Goal: Task Accomplishment & Management: Complete application form

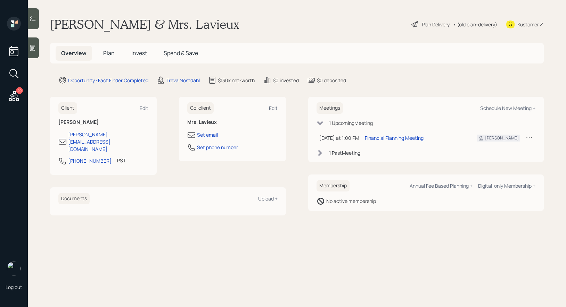
click at [422, 25] on div "Plan Delivery" at bounding box center [435, 24] width 28 height 7
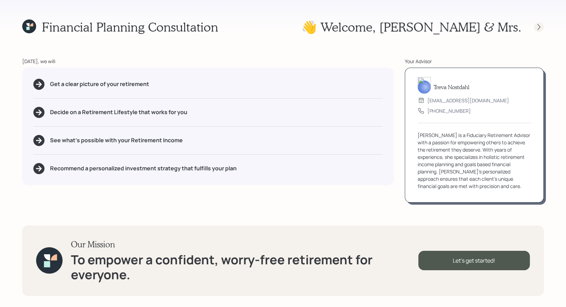
click at [539, 28] on icon at bounding box center [538, 27] width 7 height 7
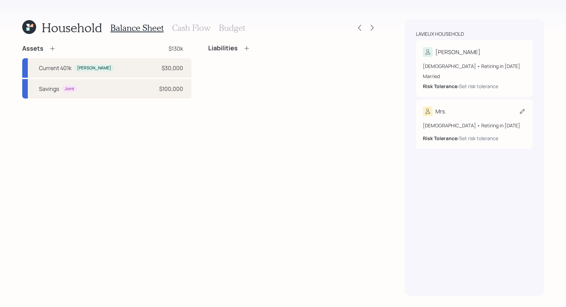
click at [522, 110] on icon at bounding box center [521, 111] width 7 height 7
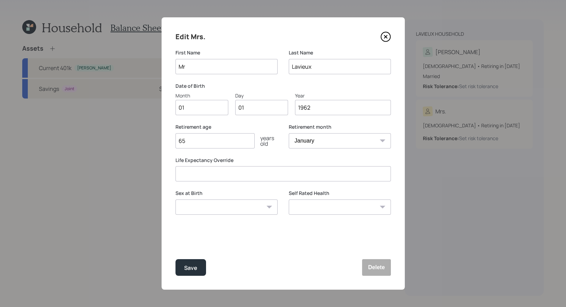
type input "M"
type input "Ryann"
click at [188, 107] on input "01" at bounding box center [201, 107] width 53 height 15
type input "0"
type input "11"
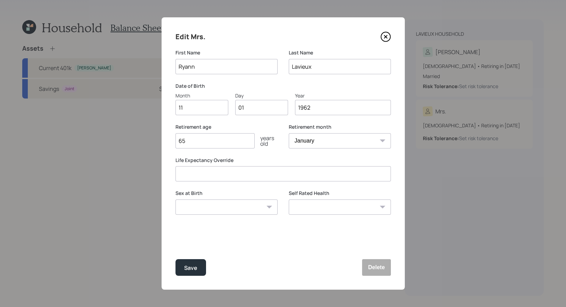
type input "0"
type input "27"
type input "1966"
click at [197, 156] on div "Retirement age [DEMOGRAPHIC_DATA] years old" at bounding box center [226, 140] width 102 height 33
click at [194, 141] on input "65" at bounding box center [214, 140] width 79 height 15
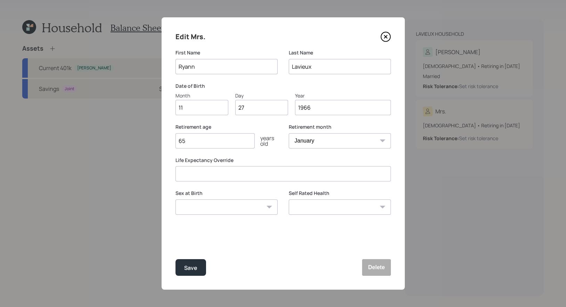
click at [224, 205] on select "[DEMOGRAPHIC_DATA] [DEMOGRAPHIC_DATA] Other / Prefer not to say" at bounding box center [226, 207] width 102 height 15
select select "[DEMOGRAPHIC_DATA]"
click at [175, 200] on select "[DEMOGRAPHIC_DATA] [DEMOGRAPHIC_DATA] Other / Prefer not to say" at bounding box center [226, 207] width 102 height 15
click at [188, 269] on div "Save" at bounding box center [190, 268] width 13 height 9
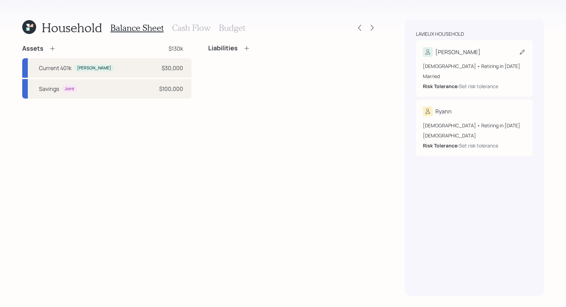
click at [520, 52] on icon at bounding box center [521, 52] width 5 height 5
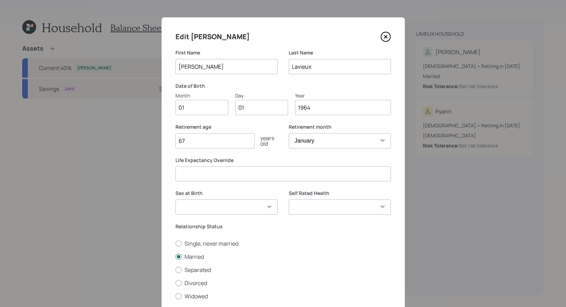
click at [214, 111] on input "01" at bounding box center [201, 107] width 53 height 15
type input "09"
type input "0"
type input "12"
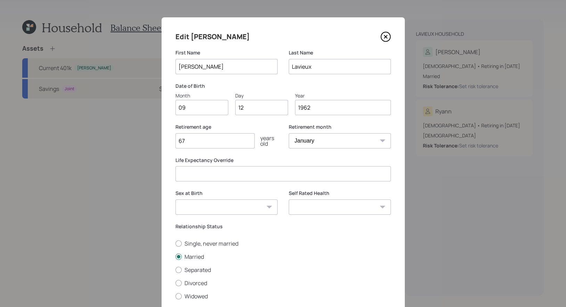
type input "1962"
click at [212, 142] on input "67" at bounding box center [214, 140] width 79 height 15
type input "6"
type input "70"
click at [322, 140] on select "January February March April May June July August September October November De…" at bounding box center [340, 140] width 102 height 15
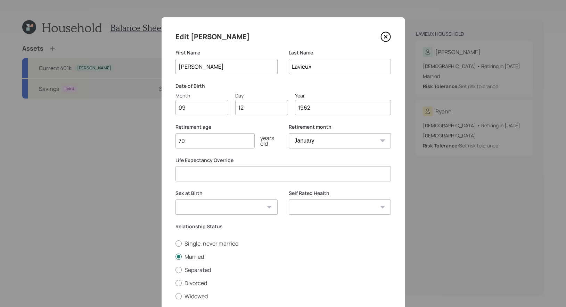
select select "9"
click at [289, 133] on select "January February March April May June July August September October November De…" at bounding box center [340, 140] width 102 height 15
click at [246, 208] on select "[DEMOGRAPHIC_DATA] [DEMOGRAPHIC_DATA] Other / Prefer not to say" at bounding box center [226, 207] width 102 height 15
select select "[DEMOGRAPHIC_DATA]"
click at [175, 200] on select "[DEMOGRAPHIC_DATA] [DEMOGRAPHIC_DATA] Other / Prefer not to say" at bounding box center [226, 207] width 102 height 15
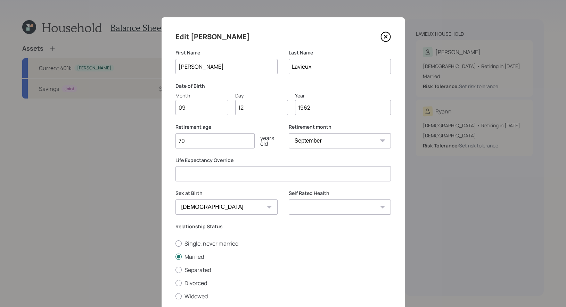
click at [189, 141] on input "70" at bounding box center [214, 140] width 79 height 15
click at [185, 145] on input "70" at bounding box center [214, 140] width 79 height 15
type input "7"
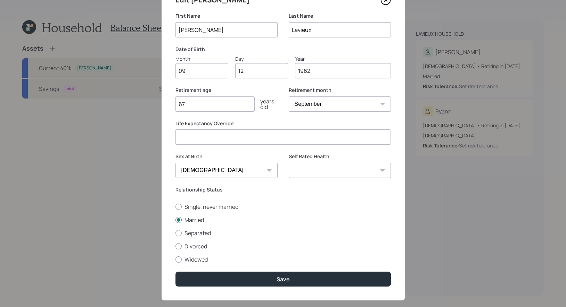
scroll to position [46, 0]
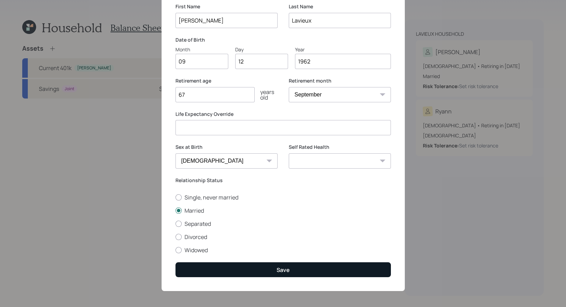
type input "67"
click at [263, 272] on button "Save" at bounding box center [282, 269] width 215 height 15
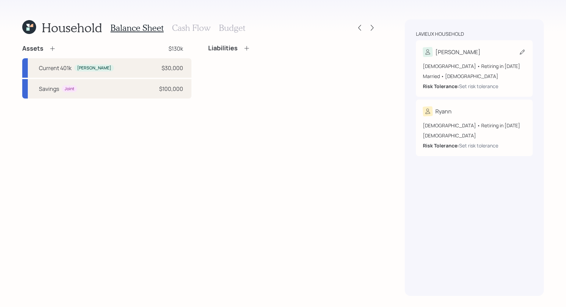
click at [523, 51] on icon at bounding box center [521, 52] width 7 height 7
select select "9"
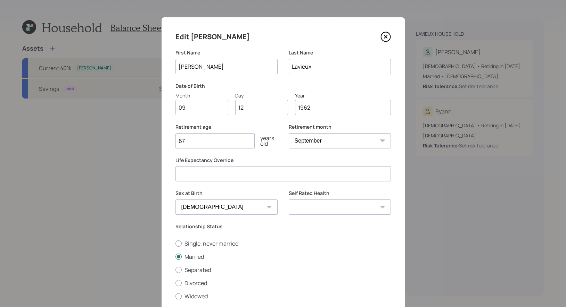
click at [209, 141] on input "67" at bounding box center [214, 140] width 79 height 15
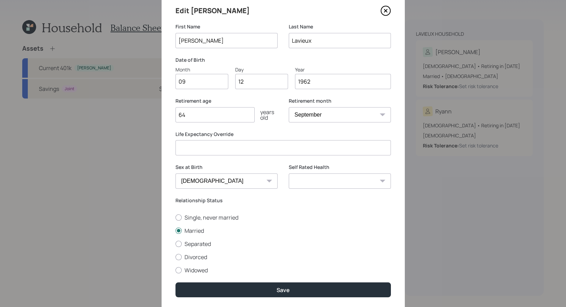
scroll to position [48, 0]
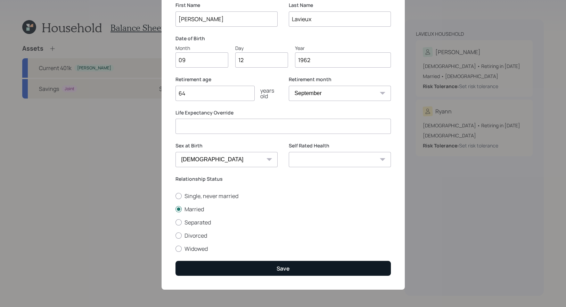
type input "64"
click at [256, 267] on button "Save" at bounding box center [282, 268] width 215 height 15
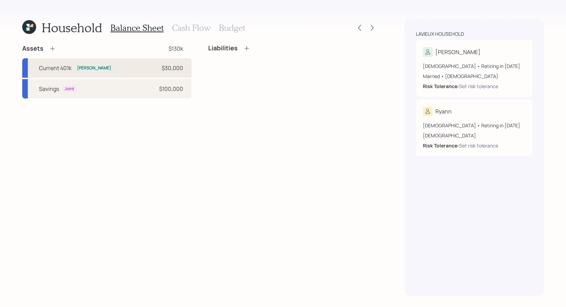
click at [106, 68] on div "Current 401k [PERSON_NAME] $30,000" at bounding box center [106, 67] width 169 height 19
select select "company_sponsored"
select select "balanced"
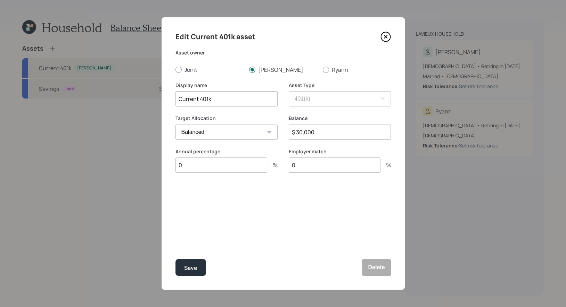
click at [233, 103] on input "Current 401k" at bounding box center [226, 98] width 102 height 15
click at [200, 102] on input "Current 401k" at bounding box center [226, 98] width 102 height 15
type input "401k"
click at [194, 272] on div "Save" at bounding box center [190, 268] width 13 height 9
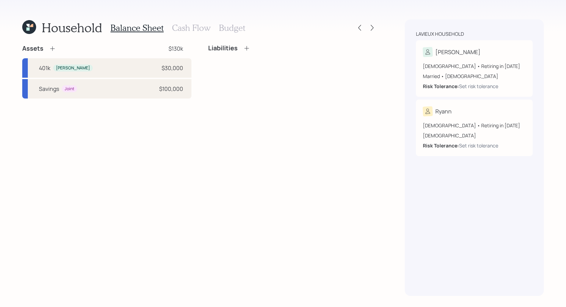
click at [51, 49] on icon at bounding box center [52, 48] width 7 height 7
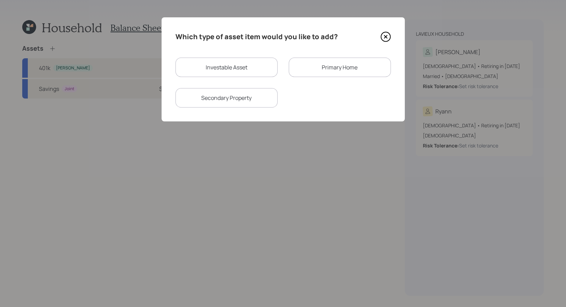
click at [252, 69] on div "Investable Asset" at bounding box center [226, 67] width 102 height 19
select select "taxable"
select select "balanced"
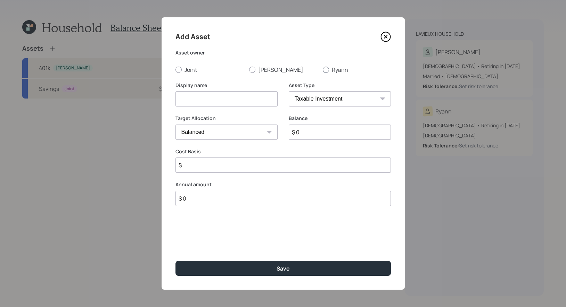
click at [325, 69] on div at bounding box center [326, 70] width 6 height 6
click at [323, 69] on input "Ryann" at bounding box center [322, 69] width 0 height 0
radio input "true"
click at [233, 102] on input at bounding box center [226, 98] width 102 height 15
type input "Simple"
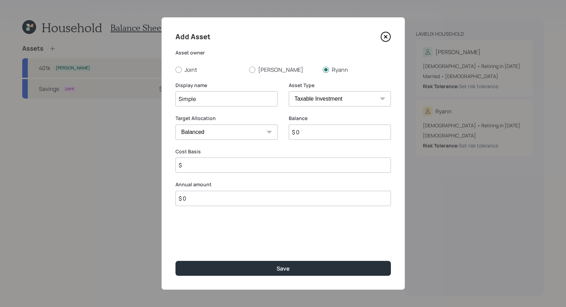
click at [345, 102] on select "SEP [PERSON_NAME] IRA 401(k) [PERSON_NAME] 401(k) 403(b) [PERSON_NAME] 403(b) 4…" at bounding box center [340, 98] width 102 height 15
select select "ira"
click at [289, 91] on select "SEP [PERSON_NAME] IRA 401(k) [PERSON_NAME] 401(k) 403(b) [PERSON_NAME] 403(b) 4…" at bounding box center [340, 98] width 102 height 15
type input "$"
click at [313, 135] on input "$ 0" at bounding box center [340, 132] width 102 height 15
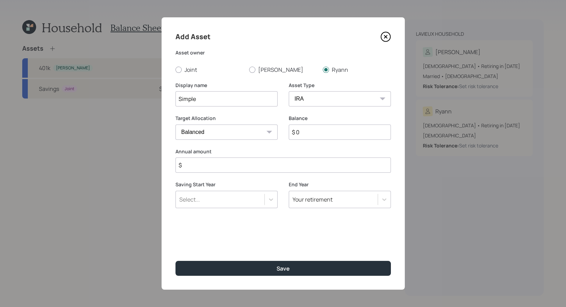
click at [313, 135] on input "$ 0" at bounding box center [340, 132] width 102 height 15
type input "$ 72,000"
click at [248, 168] on input "$" at bounding box center [282, 165] width 215 height 15
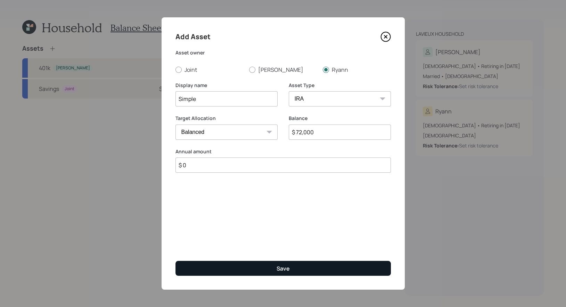
type input "$ 0"
click at [280, 265] on div "Save" at bounding box center [282, 269] width 13 height 8
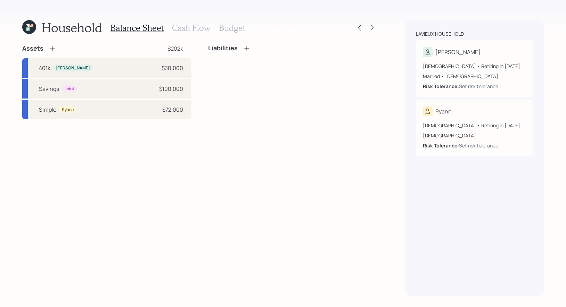
click at [53, 47] on icon at bounding box center [52, 48] width 7 height 7
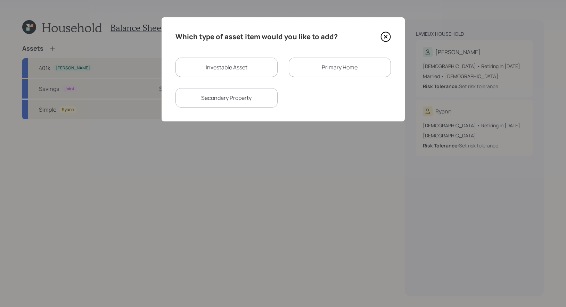
click at [218, 68] on div "Investable Asset" at bounding box center [226, 67] width 102 height 19
select select "taxable"
select select "balanced"
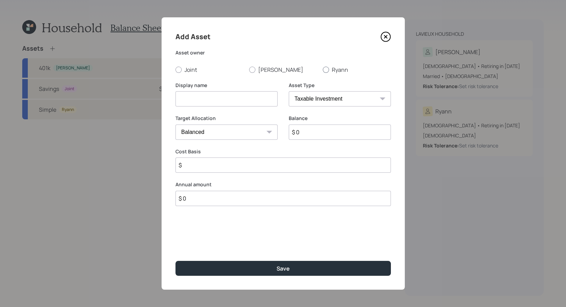
click at [327, 68] on div at bounding box center [326, 70] width 6 height 6
click at [323, 69] on input "Ryann" at bounding box center [322, 69] width 0 height 0
radio input "true"
click at [238, 104] on input at bounding box center [226, 98] width 102 height 15
click at [383, 36] on icon at bounding box center [385, 37] width 10 height 10
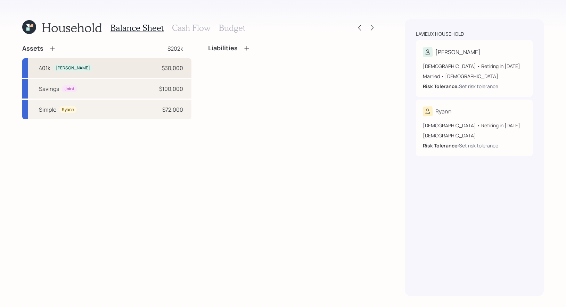
click at [146, 67] on div "401k [PERSON_NAME] $30,000" at bounding box center [106, 67] width 169 height 19
select select "company_sponsored"
select select "balanced"
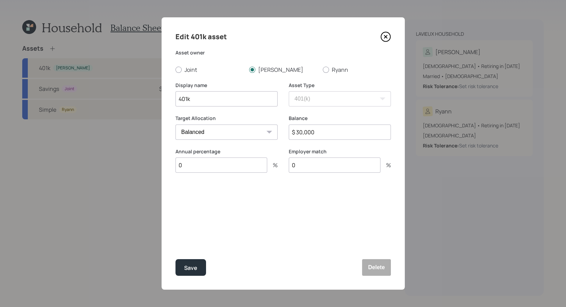
click at [178, 101] on input "401k" at bounding box center [226, 98] width 102 height 15
type input "Former 401k"
click at [192, 270] on div "Save" at bounding box center [190, 268] width 13 height 9
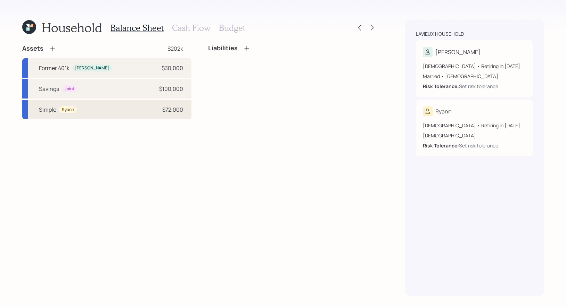
click at [92, 109] on div "Simple Ryann $72,000" at bounding box center [106, 109] width 169 height 19
select select "ira"
select select "balanced"
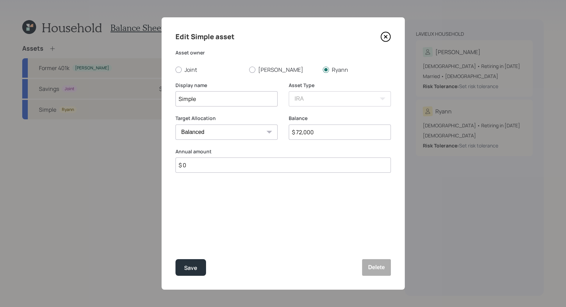
click at [386, 36] on icon at bounding box center [385, 37] width 10 height 10
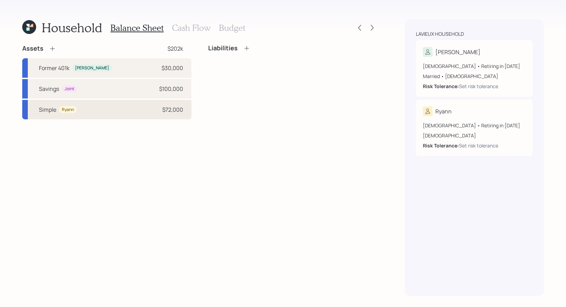
click at [85, 109] on div "Simple Ryann $72,000" at bounding box center [106, 109] width 169 height 19
select select "ira"
select select "balanced"
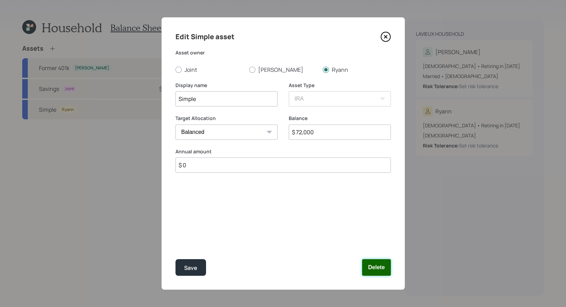
click at [370, 268] on button "Delete" at bounding box center [376, 267] width 28 height 17
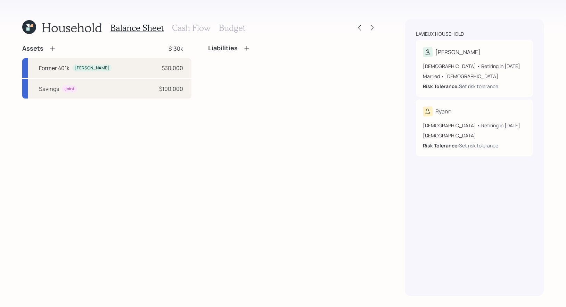
click at [50, 48] on icon at bounding box center [52, 48] width 7 height 7
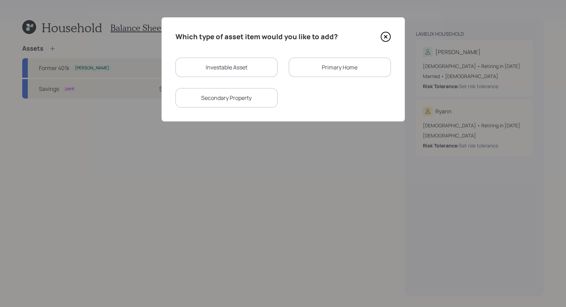
click at [248, 70] on div "Investable Asset" at bounding box center [226, 67] width 102 height 19
select select "taxable"
select select "balanced"
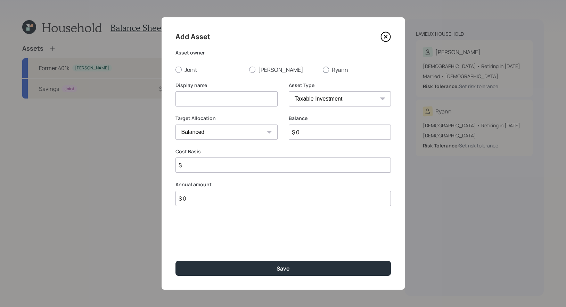
click at [326, 69] on div at bounding box center [326, 70] width 6 height 6
click at [323, 69] on input "Ryann" at bounding box center [322, 69] width 0 height 0
radio input "true"
click at [256, 101] on input at bounding box center [226, 98] width 102 height 15
type input "Simple IRA"
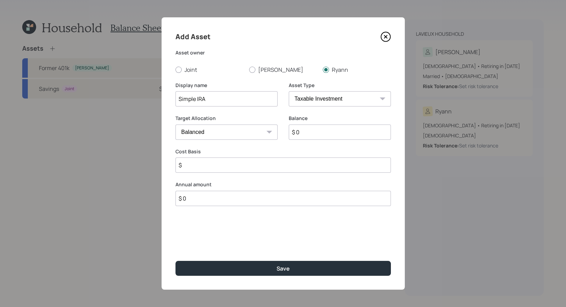
click at [335, 102] on select "SEP [PERSON_NAME] IRA 401(k) [PERSON_NAME] 401(k) 403(b) [PERSON_NAME] 403(b) 4…" at bounding box center [340, 98] width 102 height 15
select select "sep_ira"
click at [289, 91] on select "SEP [PERSON_NAME] IRA 401(k) [PERSON_NAME] 401(k) 403(b) [PERSON_NAME] 403(b) 4…" at bounding box center [340, 98] width 102 height 15
type input "$"
click at [322, 131] on input "$ 0" at bounding box center [340, 132] width 102 height 15
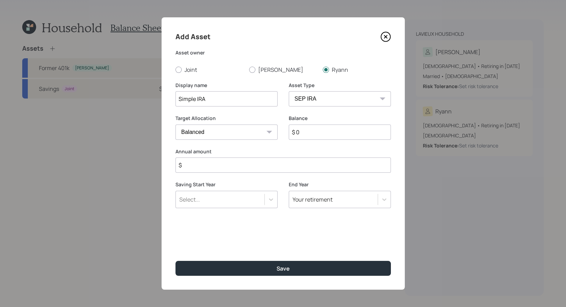
click at [322, 131] on input "$ 0" at bounding box center [340, 132] width 102 height 15
type input "$ 72,000"
click at [240, 166] on input "$" at bounding box center [282, 165] width 215 height 15
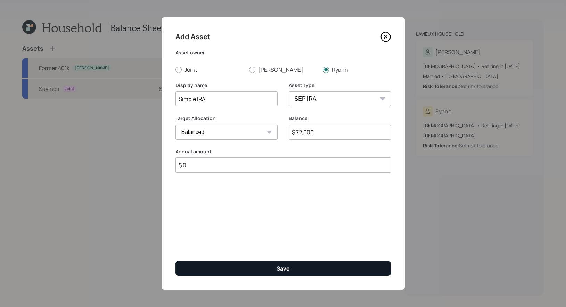
type input "$ 0"
click at [237, 269] on button "Save" at bounding box center [282, 268] width 215 height 15
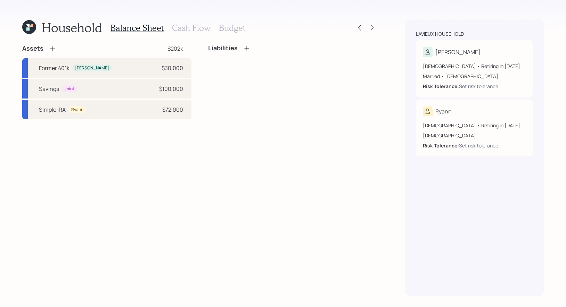
click at [51, 47] on icon at bounding box center [52, 48] width 7 height 7
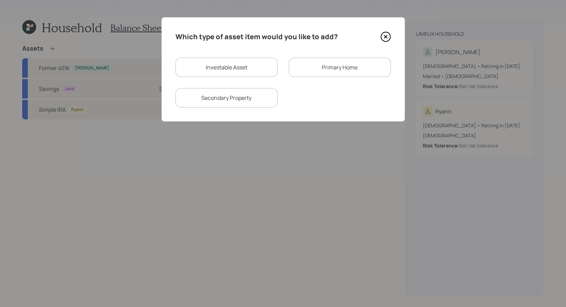
click at [244, 70] on div "Investable Asset" at bounding box center [226, 67] width 102 height 19
select select "taxable"
select select "balanced"
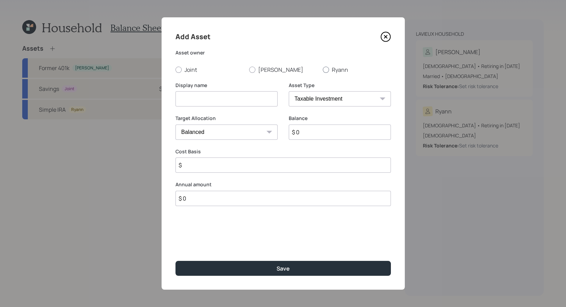
click at [327, 69] on div at bounding box center [326, 70] width 6 height 6
click at [323, 69] on input "Ryann" at bounding box center [322, 69] width 0 height 0
radio input "true"
click at [257, 101] on input at bounding box center [226, 98] width 102 height 15
type input "IRA"
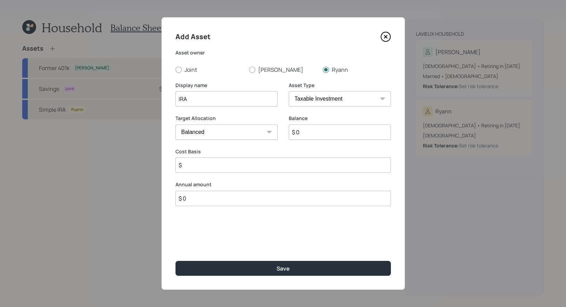
click at [364, 101] on select "SEP [PERSON_NAME] IRA 401(k) [PERSON_NAME] 401(k) 403(b) [PERSON_NAME] 403(b) 4…" at bounding box center [340, 98] width 102 height 15
select select "ira"
click at [289, 91] on select "SEP [PERSON_NAME] IRA 401(k) [PERSON_NAME] 401(k) 403(b) [PERSON_NAME] 403(b) 4…" at bounding box center [340, 98] width 102 height 15
type input "$"
click at [321, 134] on input "$ 0" at bounding box center [340, 132] width 102 height 15
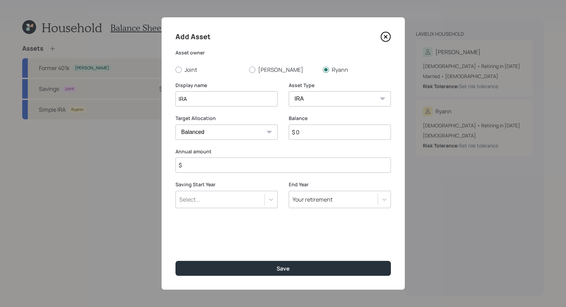
click at [321, 134] on input "$ 0" at bounding box center [340, 132] width 102 height 15
type input "$ 30,000"
click at [223, 168] on input "$" at bounding box center [282, 165] width 215 height 15
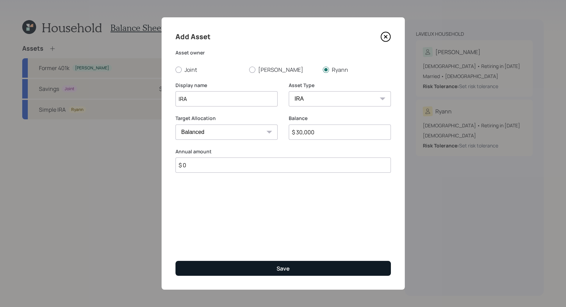
type input "$ 0"
click at [250, 267] on button "Save" at bounding box center [282, 268] width 215 height 15
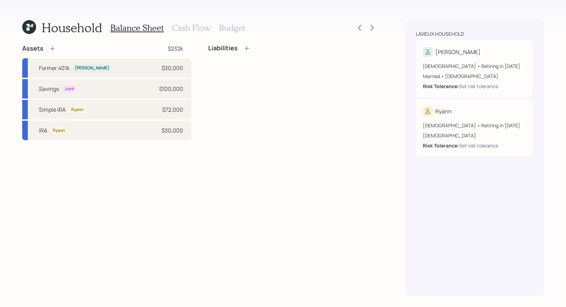
click at [51, 49] on icon at bounding box center [52, 49] width 5 height 5
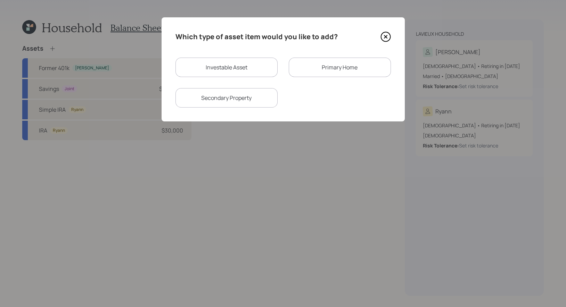
click at [386, 36] on icon at bounding box center [385, 36] width 3 height 3
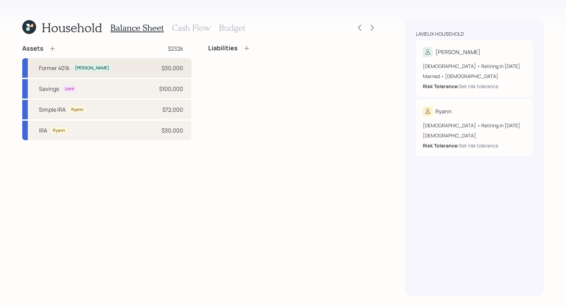
click at [140, 66] on div "Former 401k [PERSON_NAME] $30,000" at bounding box center [106, 67] width 169 height 19
select select "company_sponsored"
select select "balanced"
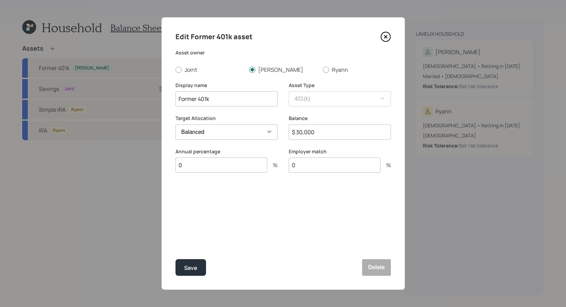
click at [333, 132] on input "$ 30,000" at bounding box center [340, 132] width 102 height 15
type input "$ 28,000"
click at [194, 266] on div "Save" at bounding box center [190, 268] width 13 height 9
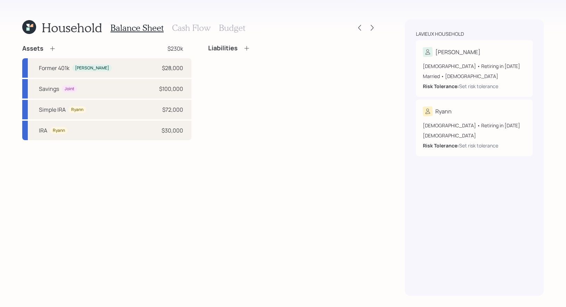
click at [51, 47] on icon at bounding box center [52, 48] width 7 height 7
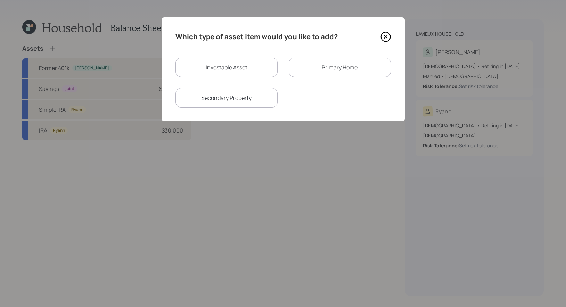
click at [219, 66] on div "Investable Asset" at bounding box center [226, 67] width 102 height 19
select select "taxable"
select select "balanced"
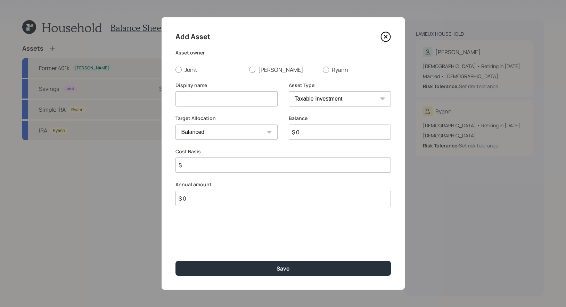
click at [231, 101] on input at bounding box center [226, 98] width 102 height 15
type input "IRA"
click at [251, 68] on div at bounding box center [252, 70] width 6 height 6
click at [249, 69] on input "[PERSON_NAME]" at bounding box center [249, 69] width 0 height 0
radio input "true"
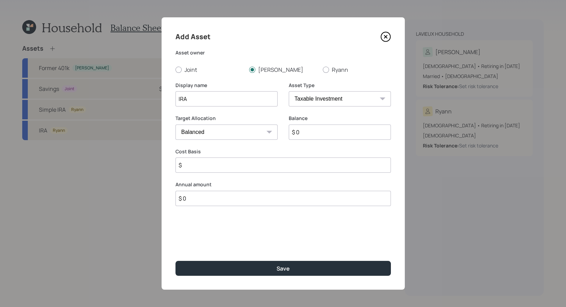
click at [317, 99] on select "SEP [PERSON_NAME] IRA 401(k) [PERSON_NAME] 401(k) 403(b) [PERSON_NAME] 403(b) 4…" at bounding box center [340, 98] width 102 height 15
select select "ira"
click at [289, 91] on select "SEP [PERSON_NAME] IRA 401(k) [PERSON_NAME] 401(k) 403(b) [PERSON_NAME] 403(b) 4…" at bounding box center [340, 98] width 102 height 15
type input "$"
click at [310, 133] on input "$ 0" at bounding box center [340, 132] width 102 height 15
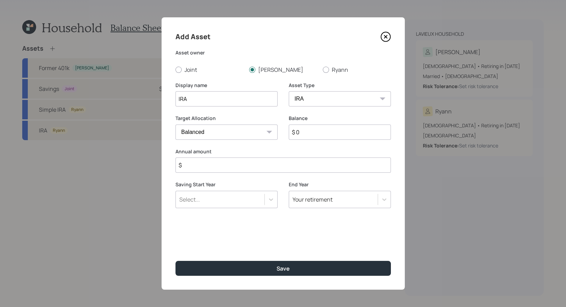
click at [310, 133] on input "$ 0" at bounding box center [340, 132] width 102 height 15
type input "$ 15,000"
click at [239, 165] on input "$" at bounding box center [282, 165] width 215 height 15
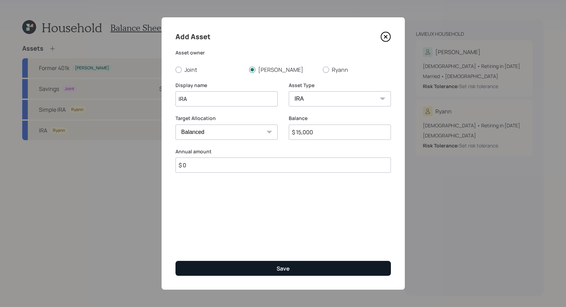
type input "$ 0"
click at [240, 268] on button "Save" at bounding box center [282, 268] width 215 height 15
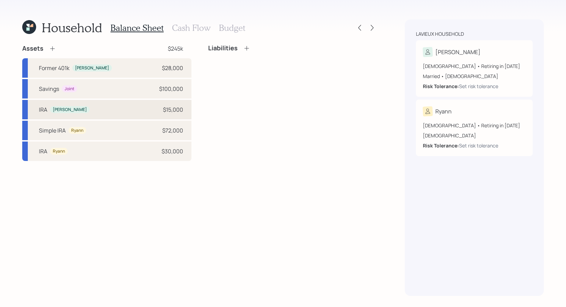
click at [100, 106] on div "[PERSON_NAME] $15,000" at bounding box center [106, 109] width 169 height 19
select select "ira"
select select "balanced"
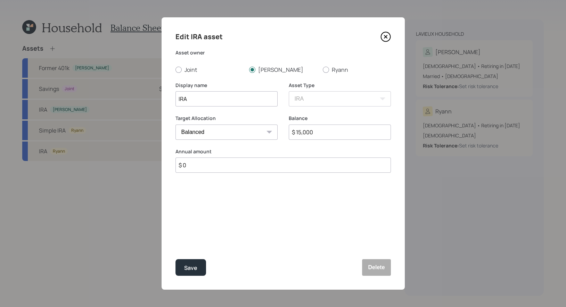
click at [210, 162] on input "$ 0" at bounding box center [282, 165] width 215 height 15
type input "$ 8,000"
click at [216, 198] on div "Select..." at bounding box center [220, 200] width 89 height 12
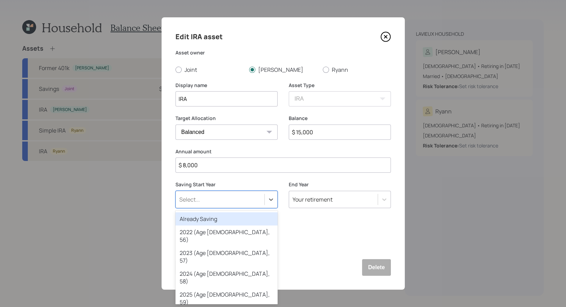
click at [212, 219] on div "Already Saving" at bounding box center [226, 218] width 102 height 13
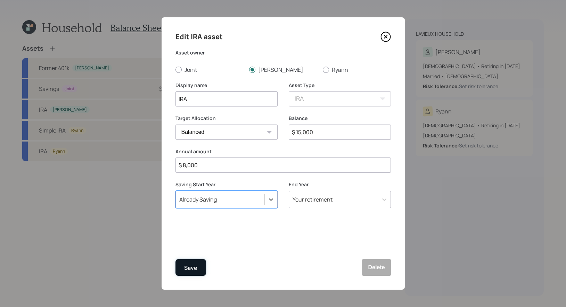
click at [193, 270] on div "Save" at bounding box center [190, 268] width 13 height 9
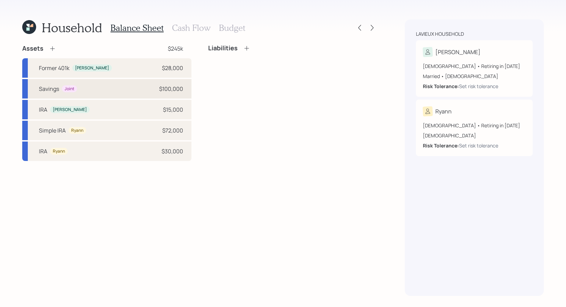
click at [155, 85] on div "Savings Joint $100,000" at bounding box center [106, 88] width 169 height 19
select select "taxable"
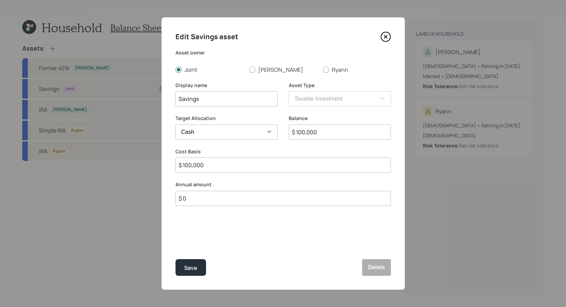
click at [331, 133] on input "$ 100,000" at bounding box center [340, 132] width 102 height 15
type input "$ 1"
type input "$ 12"
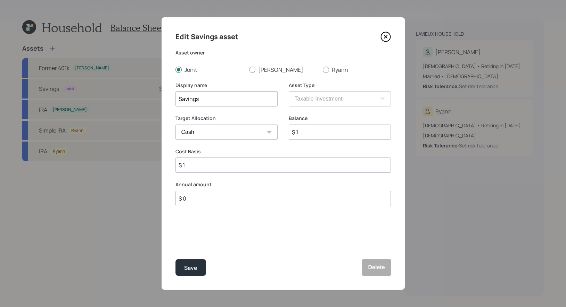
type input "$ 12"
type input "$ 120"
type input "$ 1,200"
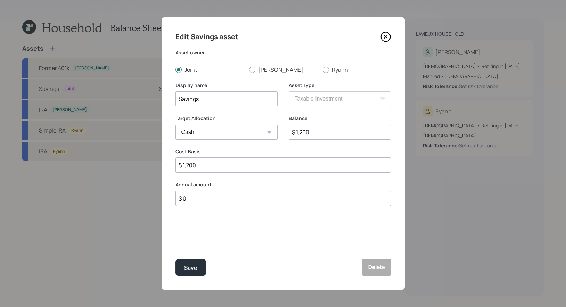
type input "$ 12,000"
type input "$ 120,000"
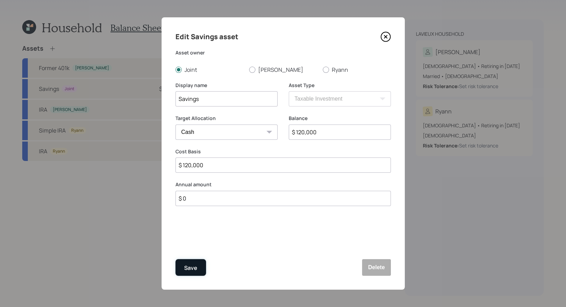
click at [191, 267] on div "Save" at bounding box center [190, 268] width 13 height 9
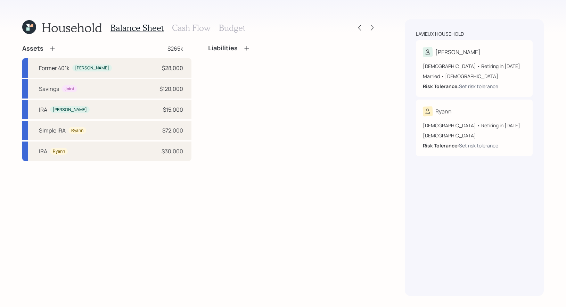
click at [52, 47] on icon at bounding box center [52, 48] width 7 height 7
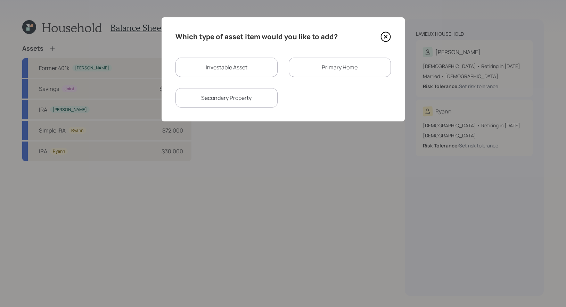
click at [327, 67] on div "Primary Home" at bounding box center [340, 67] width 102 height 19
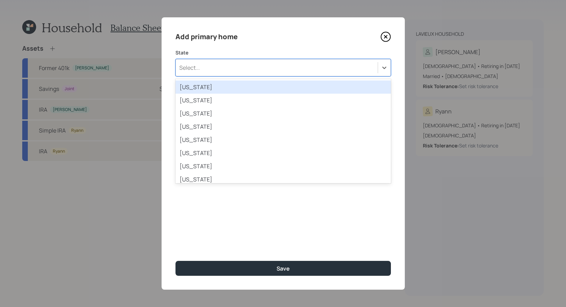
click at [263, 68] on div "Select..." at bounding box center [277, 68] width 202 height 12
type input "ca"
click at [220, 88] on div "[US_STATE]" at bounding box center [282, 87] width 215 height 13
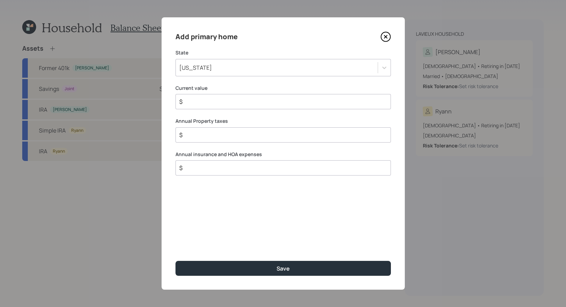
click at [203, 103] on input "$" at bounding box center [279, 102] width 203 height 8
click at [187, 101] on input "$ 1,600,000" at bounding box center [279, 102] width 203 height 8
click at [189, 101] on input "$ 1,600,000" at bounding box center [279, 102] width 203 height 8
click at [209, 139] on input "$" at bounding box center [279, 135] width 203 height 8
click at [189, 105] on input "$ 1,700,000" at bounding box center [279, 102] width 203 height 8
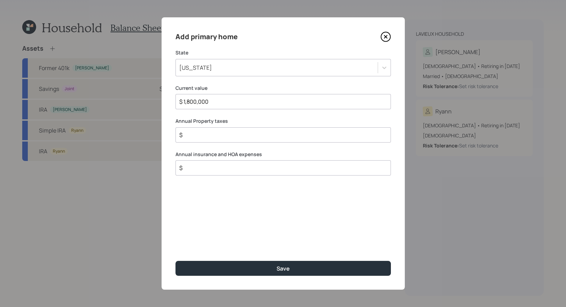
type input "$ 1,800,000"
click at [215, 137] on input "$" at bounding box center [279, 135] width 203 height 8
type input "$ 12,000"
click at [210, 184] on div "Add primary home State [US_STATE] Current value $ 1,800,000 Annual Property tax…" at bounding box center [282, 153] width 243 height 273
click at [198, 169] on input "$" at bounding box center [279, 168] width 203 height 8
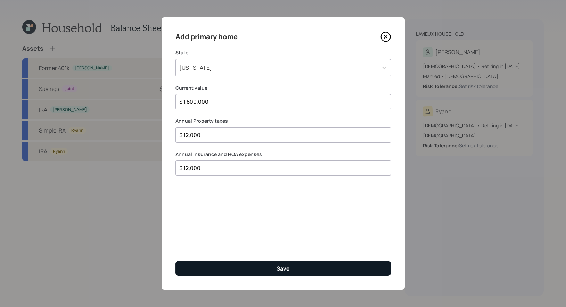
type input "$ 12,000"
click at [223, 268] on button "Save" at bounding box center [282, 268] width 215 height 15
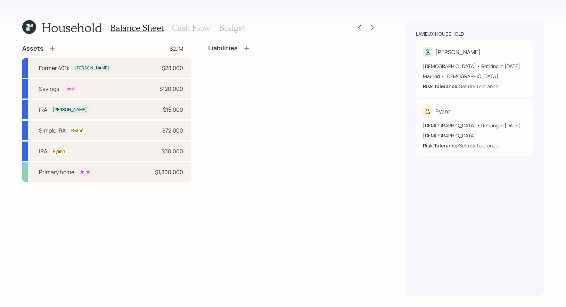
click at [243, 47] on icon at bounding box center [246, 48] width 7 height 7
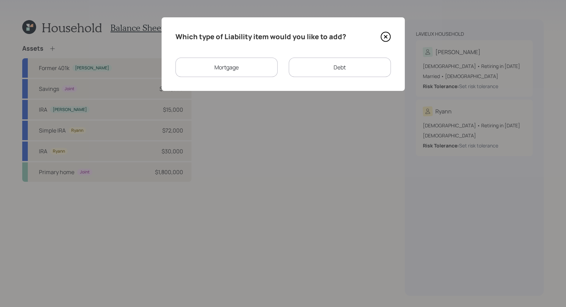
click at [247, 67] on div "Mortgage" at bounding box center [226, 67] width 102 height 19
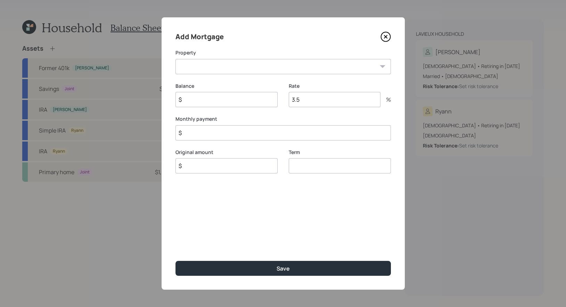
click at [242, 67] on select "CA Primary home" at bounding box center [282, 66] width 215 height 15
select select "b6e4aeab-c5e7-4019-93d1-a088369d94b6"
click at [175, 59] on select "CA Primary home" at bounding box center [282, 66] width 215 height 15
click at [227, 103] on input "$" at bounding box center [226, 99] width 102 height 15
click at [219, 133] on div "Monthly payment $" at bounding box center [282, 137] width 215 height 25
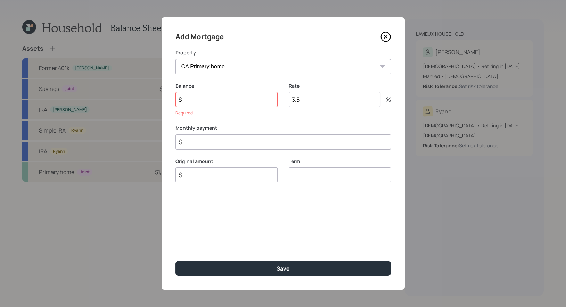
click at [191, 100] on input "$" at bounding box center [226, 99] width 102 height 15
type input "$ 287,000"
click at [330, 99] on input "3.5" at bounding box center [335, 99] width 92 height 15
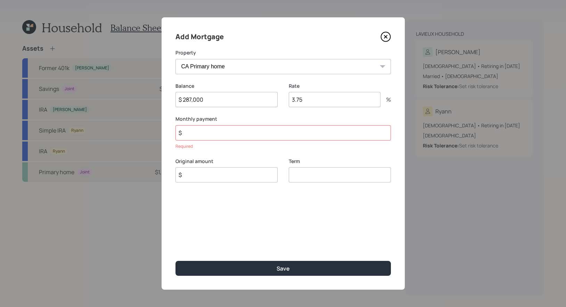
type input "3.75"
click at [198, 134] on input "$" at bounding box center [282, 132] width 215 height 15
click at [194, 178] on input "$" at bounding box center [226, 174] width 102 height 15
type input "$ 287,000"
click at [305, 177] on input "number" at bounding box center [340, 174] width 102 height 15
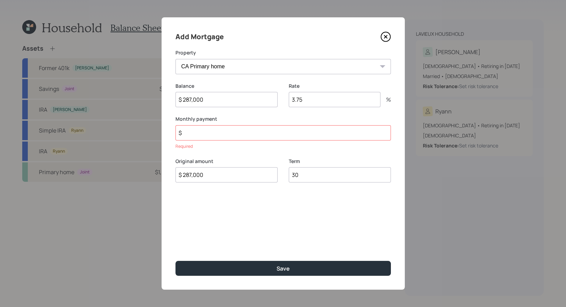
type input "30"
click at [194, 135] on input "$" at bounding box center [282, 132] width 215 height 15
type input "$ 1,931"
click at [197, 229] on div "Add Mortgage Property CA Primary home Balance $ 287,000 Rate 3.75 % Monthly pay…" at bounding box center [282, 153] width 243 height 273
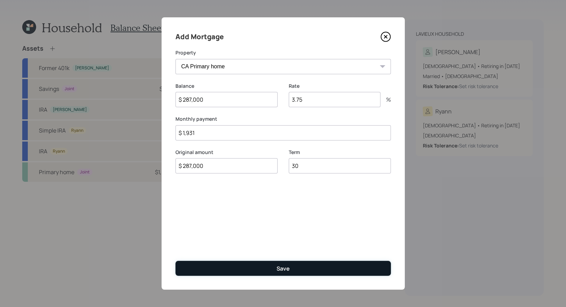
click at [203, 269] on button "Save" at bounding box center [282, 268] width 215 height 15
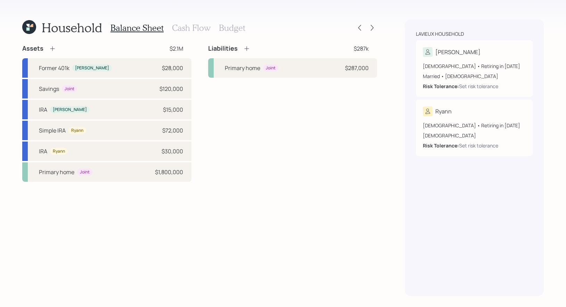
click at [181, 28] on h3 "Cash Flow" at bounding box center [191, 28] width 39 height 10
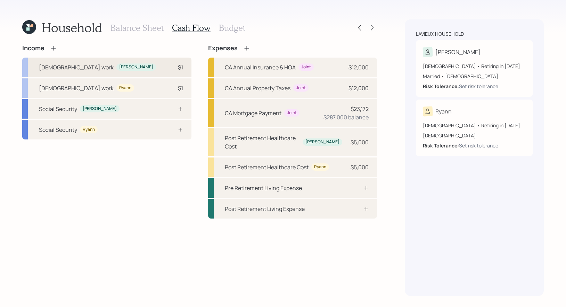
click at [99, 68] on div "[DEMOGRAPHIC_DATA] work [PERSON_NAME] $1" at bounding box center [106, 67] width 169 height 19
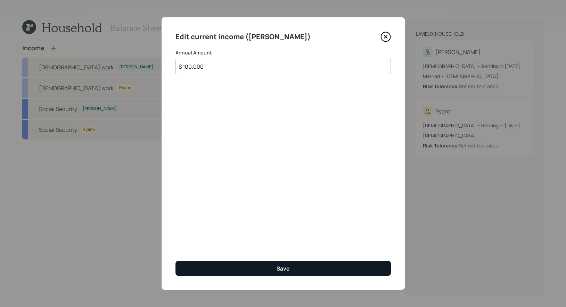
type input "$ 100,000"
click at [240, 267] on button "Save" at bounding box center [282, 268] width 215 height 15
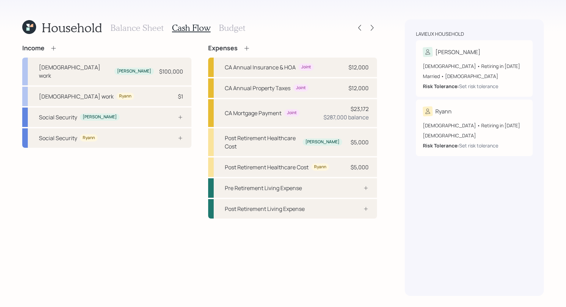
click at [54, 47] on icon at bounding box center [53, 48] width 7 height 7
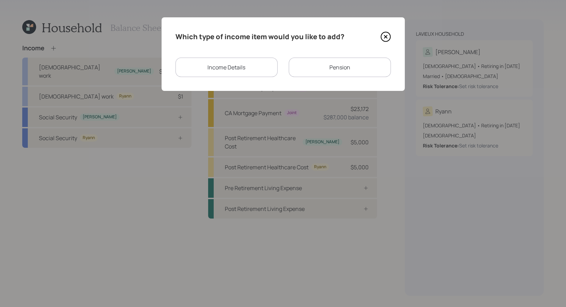
click at [241, 68] on div "Income Details" at bounding box center [226, 67] width 102 height 19
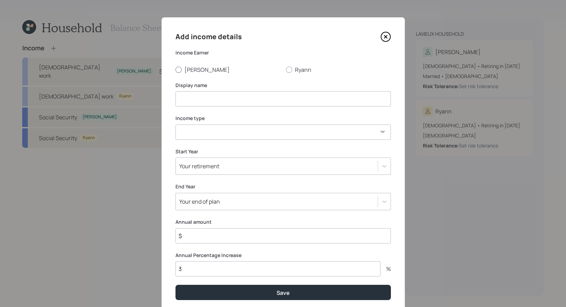
click at [176, 70] on div at bounding box center [178, 70] width 6 height 6
click at [175, 70] on input "[PERSON_NAME]" at bounding box center [175, 69] width 0 height 0
radio input "true"
click at [225, 101] on input at bounding box center [282, 98] width 215 height 15
type input "Remote Work 2027"
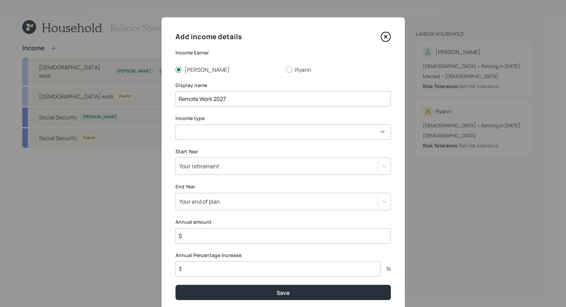
click at [239, 131] on select "[DEMOGRAPHIC_DATA] work [DEMOGRAPHIC_DATA] work Self employment Other" at bounding box center [282, 132] width 215 height 15
select select "part_time"
click at [175, 125] on select "[DEMOGRAPHIC_DATA] work [DEMOGRAPHIC_DATA] work Self employment Other" at bounding box center [282, 132] width 215 height 15
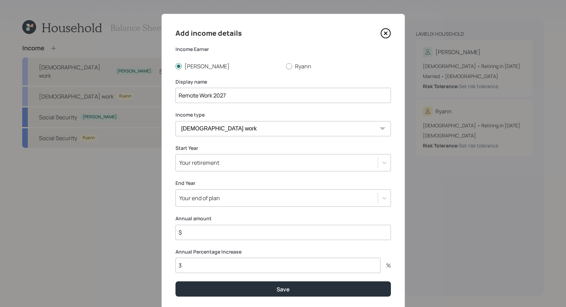
scroll to position [4, 0]
click at [249, 97] on input "Remote Work 2027" at bounding box center [282, 94] width 215 height 15
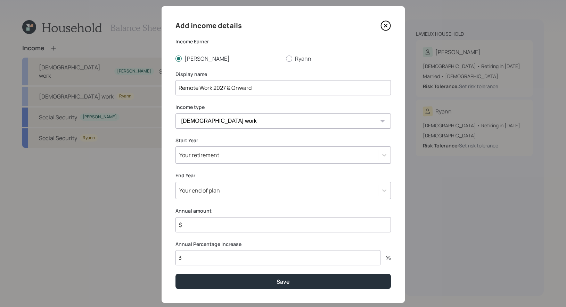
scroll to position [12, 0]
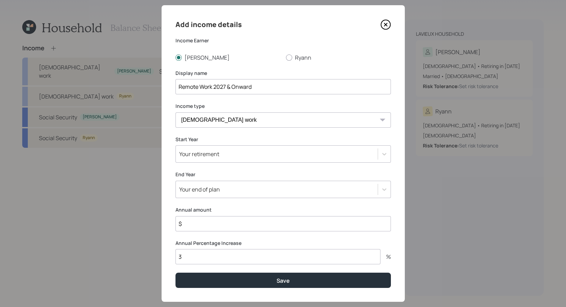
type input "Remote Work 2027 & Onward"
click at [254, 156] on div "Your retirement" at bounding box center [277, 154] width 202 height 12
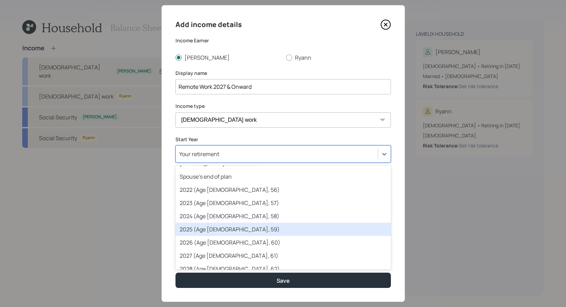
scroll to position [26, 0]
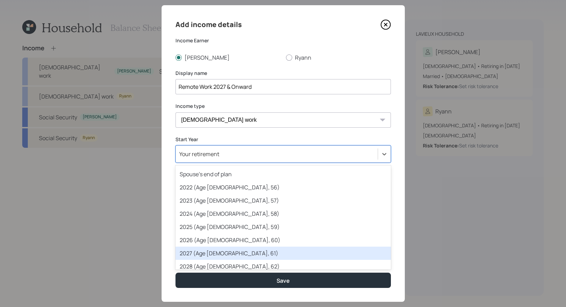
click at [249, 250] on div "2027 (Age [DEMOGRAPHIC_DATA], 61)" at bounding box center [282, 253] width 215 height 13
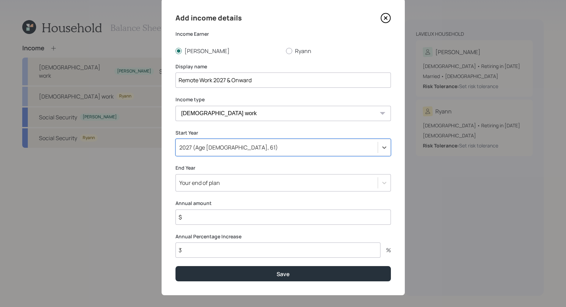
scroll to position [24, 0]
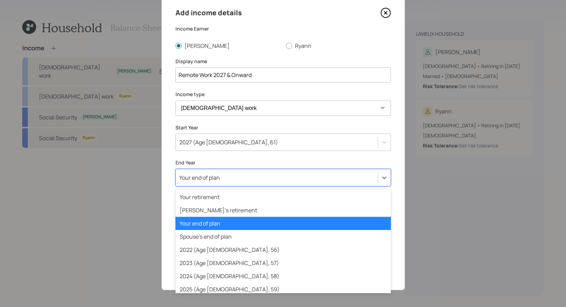
click at [256, 179] on div "Your end of plan" at bounding box center [277, 178] width 202 height 12
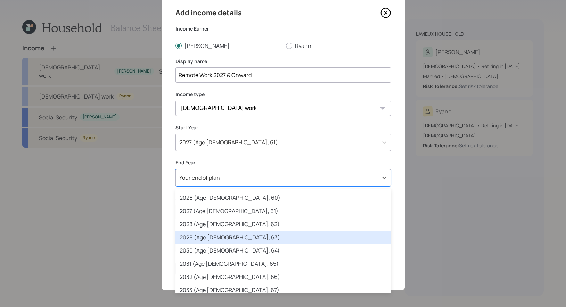
scroll to position [110, 0]
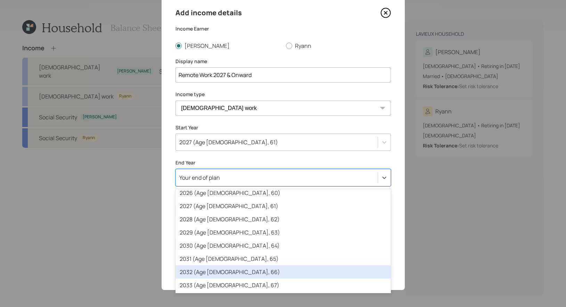
click at [253, 267] on div "2032 (Age [DEMOGRAPHIC_DATA], 66)" at bounding box center [282, 272] width 215 height 13
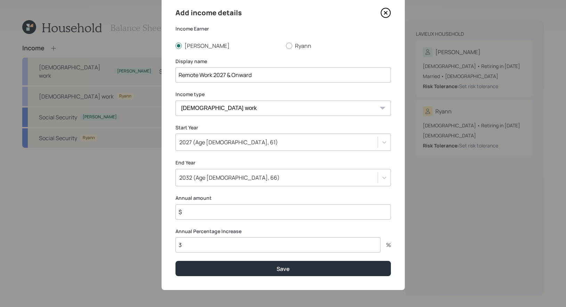
click at [202, 216] on input "$" at bounding box center [282, 211] width 215 height 15
type input "$ 50,000"
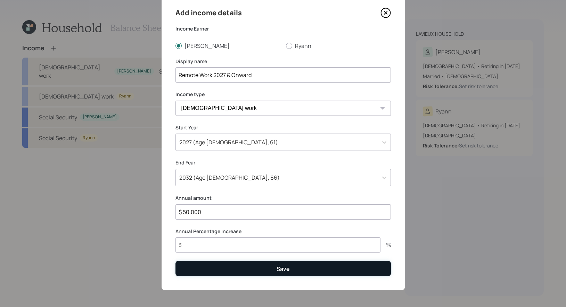
click at [217, 271] on button "Save" at bounding box center [282, 268] width 215 height 15
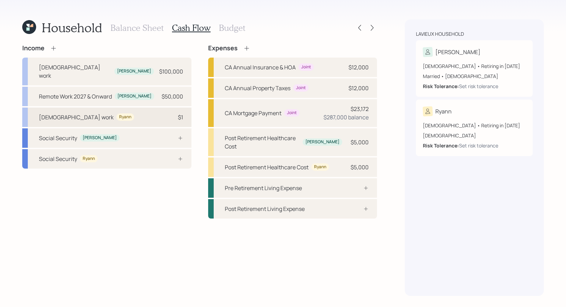
click at [127, 109] on div "[DEMOGRAPHIC_DATA] work [PERSON_NAME] $1" at bounding box center [106, 117] width 169 height 19
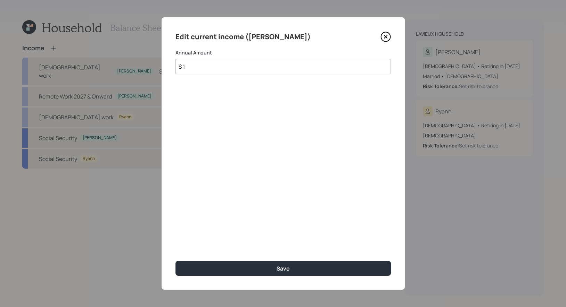
click at [386, 40] on icon at bounding box center [385, 37] width 10 height 10
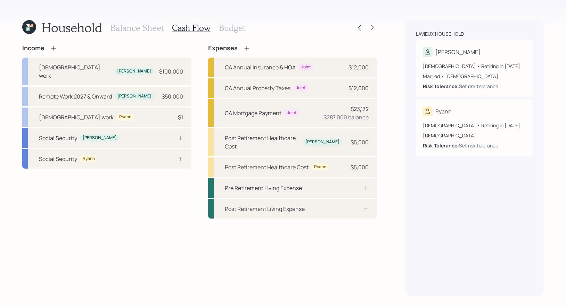
click at [51, 48] on icon at bounding box center [53, 48] width 7 height 7
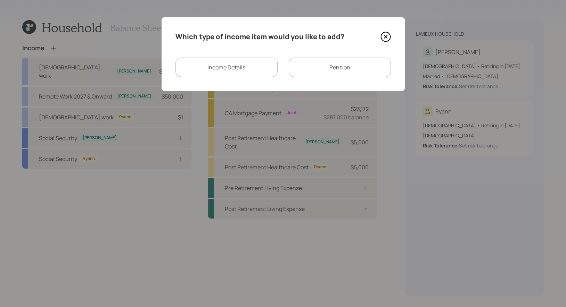
click at [240, 68] on div "Income Details" at bounding box center [226, 67] width 102 height 19
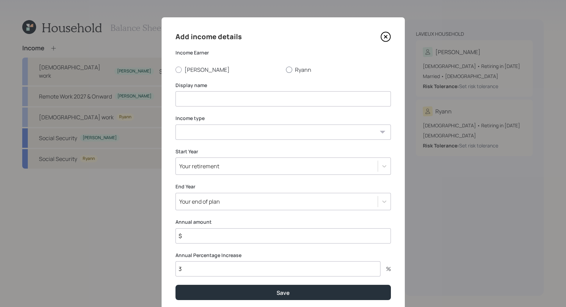
click at [290, 69] on div at bounding box center [289, 70] width 6 height 6
click at [286, 69] on input "Ryann" at bounding box center [285, 69] width 0 height 0
radio input "true"
click at [271, 100] on input at bounding box center [282, 98] width 215 height 15
type input "P"
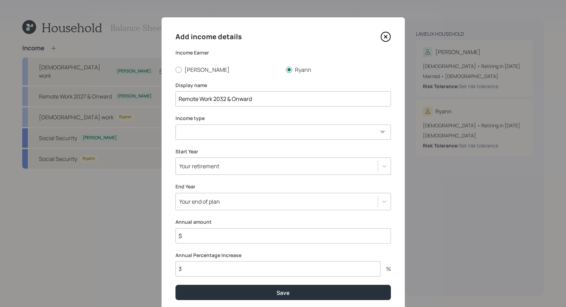
type input "Remote Work 2032 & Onward"
click at [250, 131] on select "[DEMOGRAPHIC_DATA] work [DEMOGRAPHIC_DATA] work Self employment Other" at bounding box center [282, 132] width 215 height 15
select select "part_time"
click at [175, 125] on select "[DEMOGRAPHIC_DATA] work [DEMOGRAPHIC_DATA] work Self employment Other" at bounding box center [282, 132] width 215 height 15
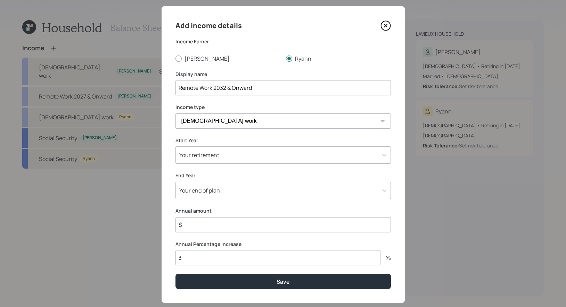
scroll to position [24, 0]
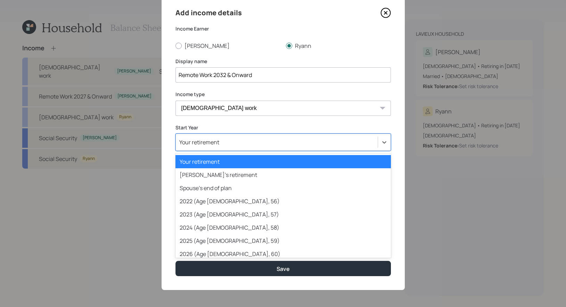
click at [234, 142] on div "Your retirement" at bounding box center [277, 142] width 202 height 12
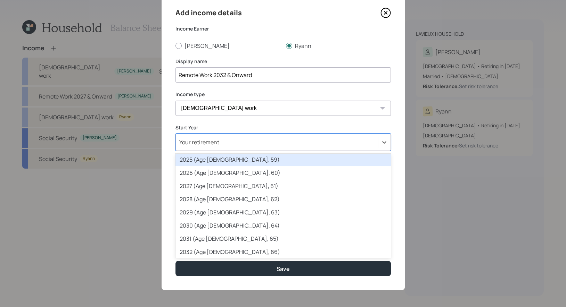
scroll to position [89, 0]
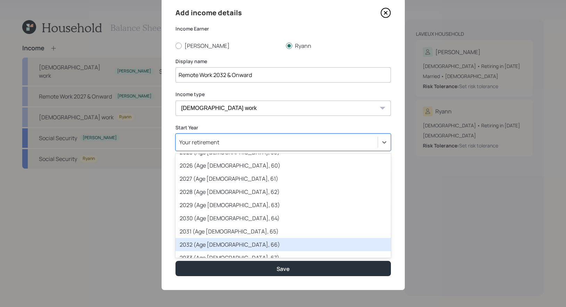
click at [236, 242] on div "2032 (Age [DEMOGRAPHIC_DATA], 66)" at bounding box center [282, 244] width 215 height 13
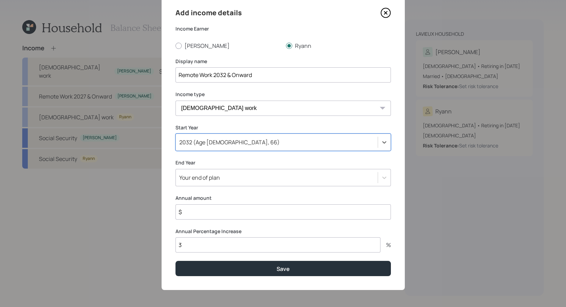
click at [235, 177] on div "Your end of plan" at bounding box center [277, 178] width 202 height 12
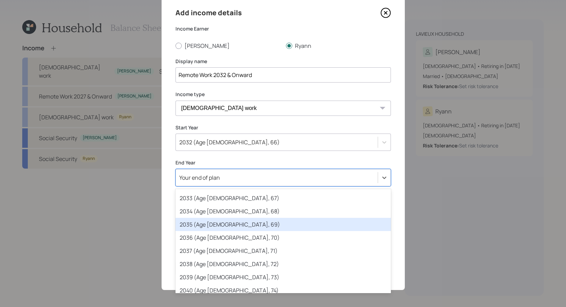
scroll to position [204, 0]
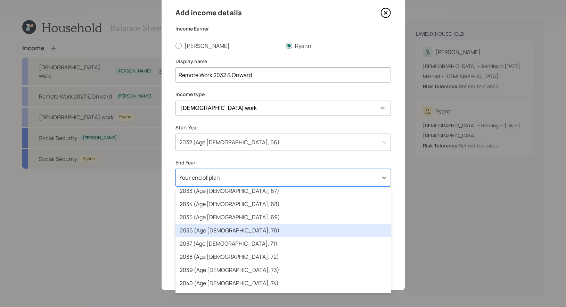
click at [236, 234] on div "2036 (Age [DEMOGRAPHIC_DATA], 70)" at bounding box center [282, 230] width 215 height 13
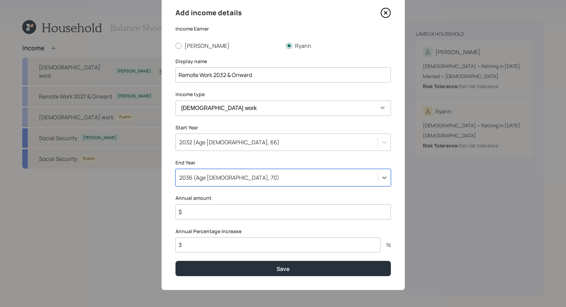
click at [220, 212] on input "$" at bounding box center [282, 211] width 215 height 15
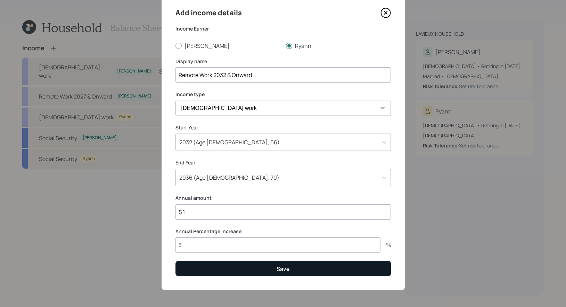
type input "$ 1"
click at [217, 270] on button "Save" at bounding box center [282, 268] width 215 height 15
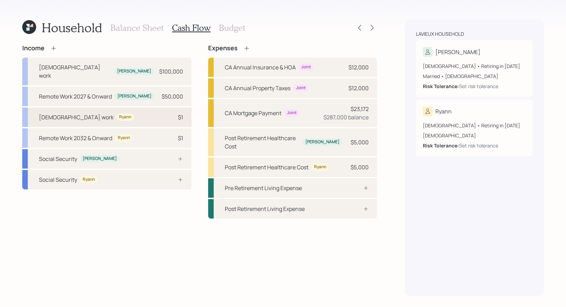
click at [138, 111] on div "[DEMOGRAPHIC_DATA] work [PERSON_NAME] $1" at bounding box center [106, 117] width 169 height 19
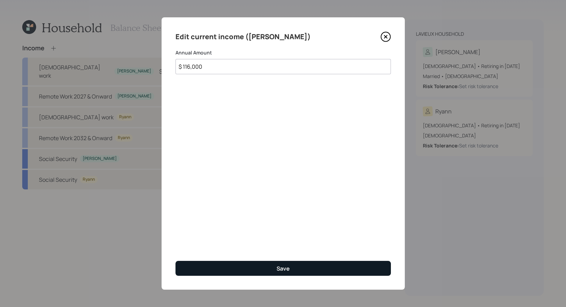
type input "$ 116,000"
click at [261, 269] on button "Save" at bounding box center [282, 268] width 215 height 15
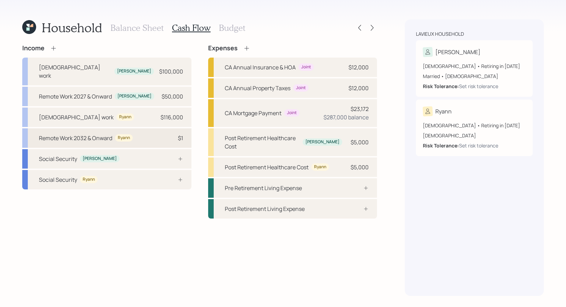
click at [135, 131] on div "Remote Work 2032 & Onward Ryann $1" at bounding box center [106, 137] width 169 height 19
select select "part_time"
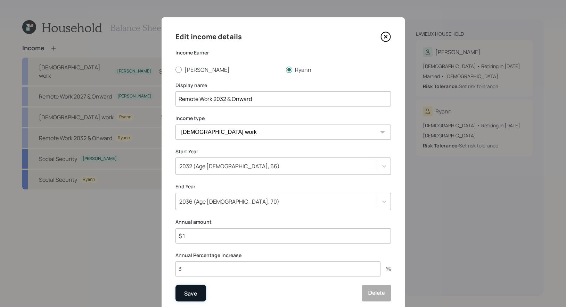
click at [191, 293] on div "Save" at bounding box center [190, 293] width 13 height 9
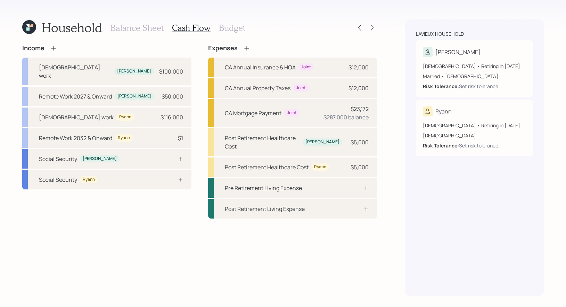
click at [54, 48] on icon at bounding box center [53, 48] width 7 height 7
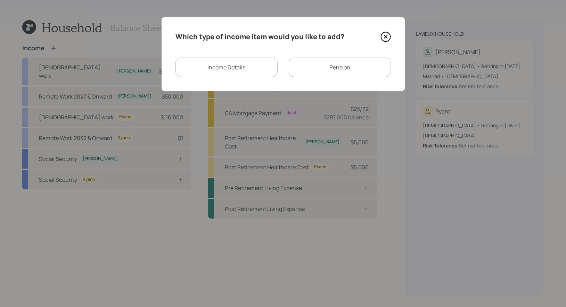
click at [228, 68] on div "Income Details" at bounding box center [226, 67] width 102 height 19
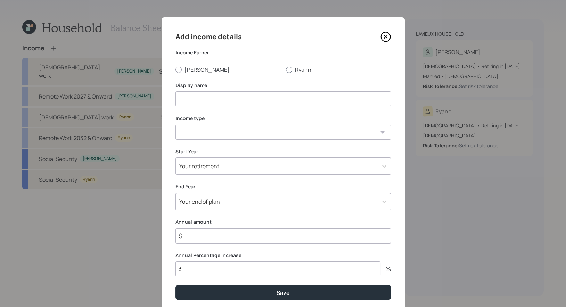
click at [289, 68] on div at bounding box center [289, 70] width 6 height 6
click at [286, 69] on input "Ryann" at bounding box center [285, 69] width 0 height 0
radio input "true"
click at [273, 100] on input at bounding box center [282, 98] width 215 height 15
type input "Income Draw"
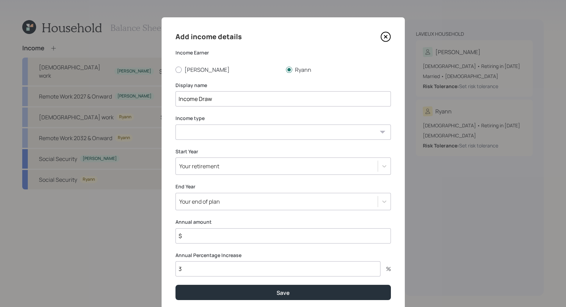
click at [260, 135] on select "[DEMOGRAPHIC_DATA] work [DEMOGRAPHIC_DATA] work Self employment Other" at bounding box center [282, 132] width 215 height 15
click at [175, 125] on select "[DEMOGRAPHIC_DATA] work [DEMOGRAPHIC_DATA] work Self employment Other" at bounding box center [282, 132] width 215 height 15
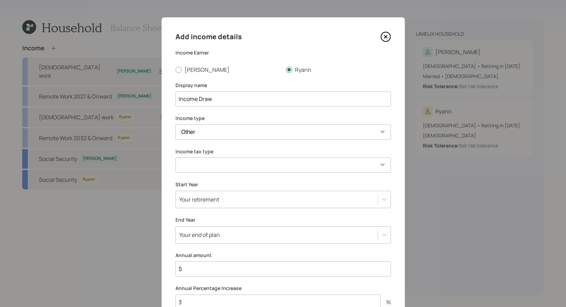
click at [252, 133] on select "[DEMOGRAPHIC_DATA] work [DEMOGRAPHIC_DATA] work Self employment Other" at bounding box center [282, 132] width 215 height 15
select select "self_employment"
click at [175, 125] on select "[DEMOGRAPHIC_DATA] work [DEMOGRAPHIC_DATA] work Self employment Other" at bounding box center [282, 132] width 215 height 15
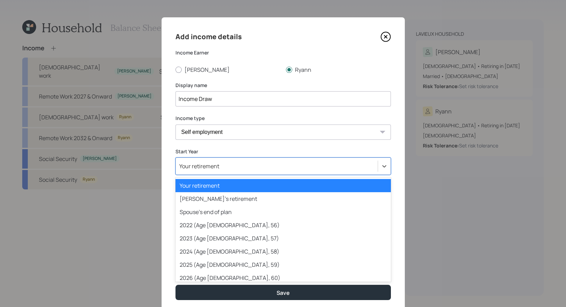
click at [242, 165] on div "Your retirement" at bounding box center [277, 166] width 202 height 12
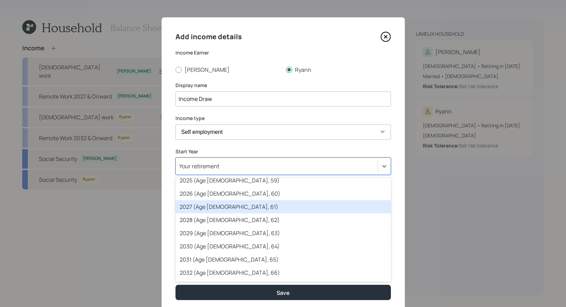
scroll to position [80, 0]
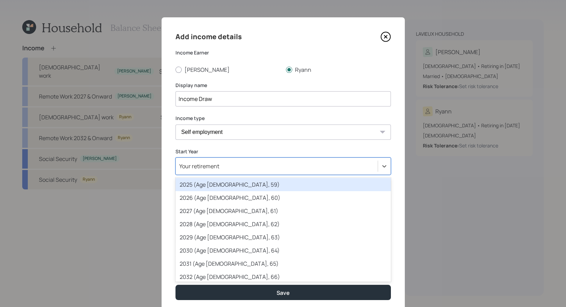
click at [239, 188] on div "2025 (Age [DEMOGRAPHIC_DATA], 59)" at bounding box center [282, 184] width 215 height 13
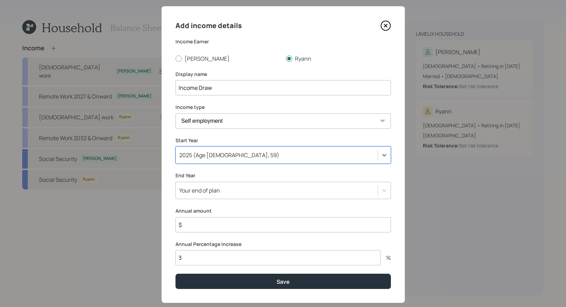
click at [235, 199] on div "Your end of plan" at bounding box center [282, 190] width 215 height 17
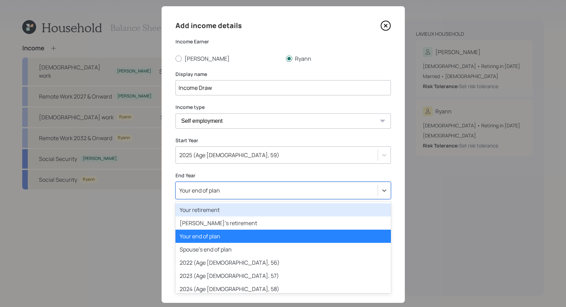
scroll to position [13, 0]
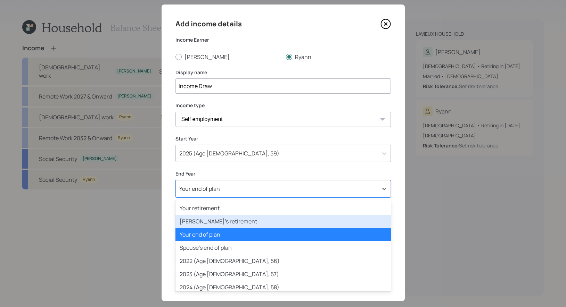
click at [235, 218] on div "[PERSON_NAME]'s retirement" at bounding box center [282, 221] width 215 height 13
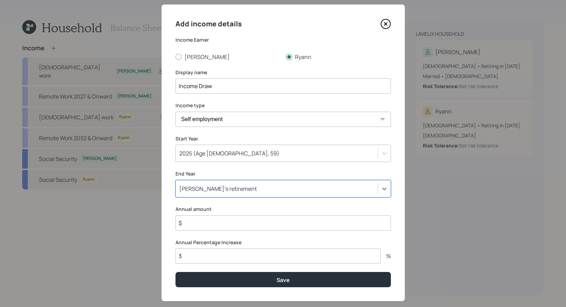
scroll to position [24, 0]
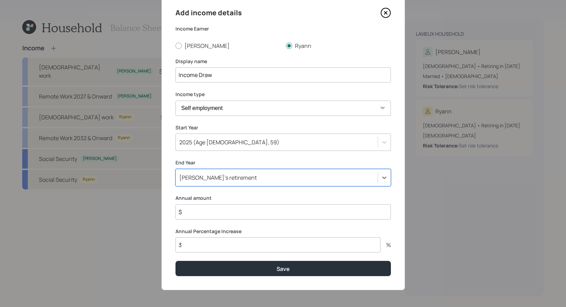
click at [245, 214] on input "$" at bounding box center [282, 211] width 215 height 15
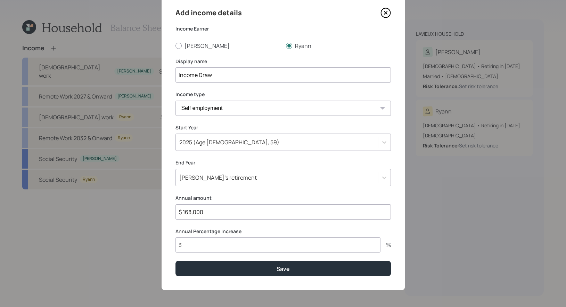
type input "$ 168,000"
click at [219, 245] on input "3" at bounding box center [277, 244] width 205 height 15
click at [248, 178] on div "[PERSON_NAME]'s retirement" at bounding box center [277, 178] width 202 height 12
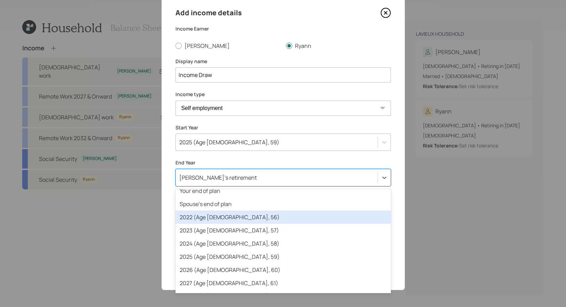
scroll to position [34, 0]
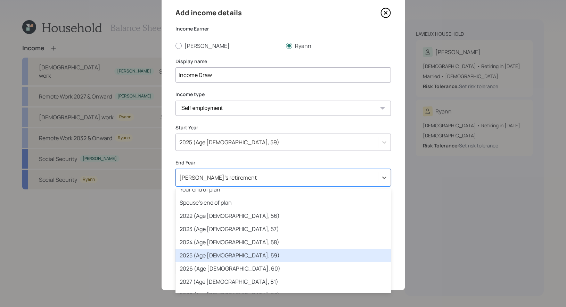
click at [246, 253] on div "2025 (Age [DEMOGRAPHIC_DATA], 59)" at bounding box center [282, 255] width 215 height 13
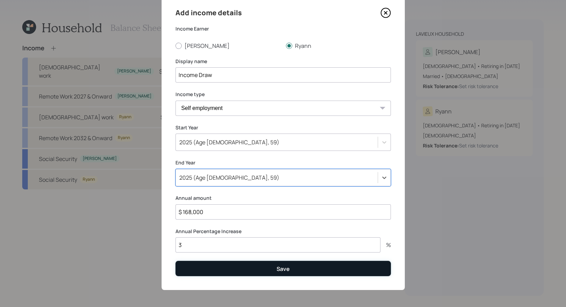
click at [219, 266] on button "Save" at bounding box center [282, 268] width 215 height 15
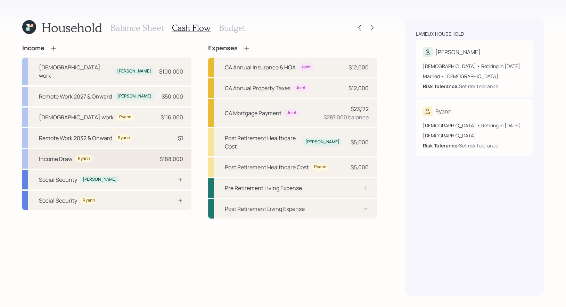
click at [101, 154] on div "Income Draw Ryann $168,000" at bounding box center [106, 158] width 169 height 19
select select "self_employment"
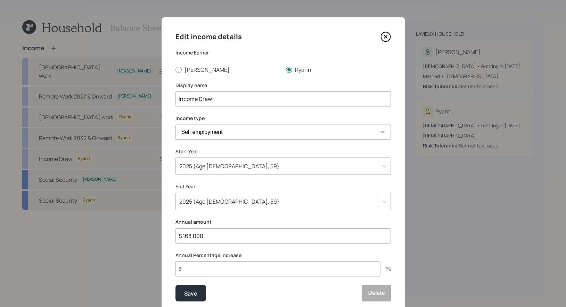
click at [228, 104] on input "Income Draw" at bounding box center [282, 98] width 215 height 15
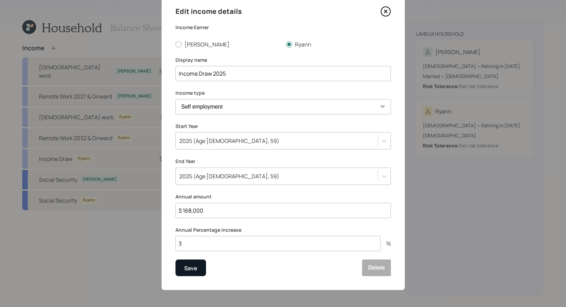
type input "Income Draw 2025"
click at [191, 269] on div "Save" at bounding box center [190, 268] width 13 height 9
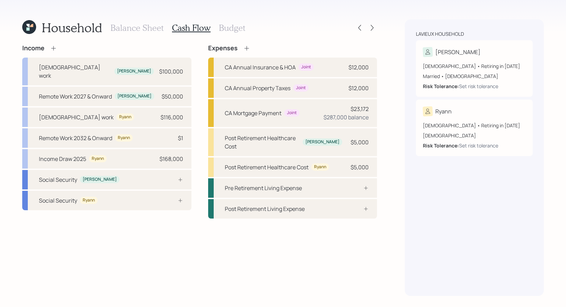
click at [55, 47] on icon at bounding box center [53, 48] width 7 height 7
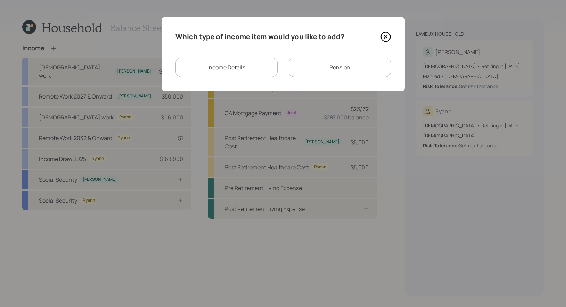
click at [230, 63] on div "Income Details" at bounding box center [226, 67] width 102 height 19
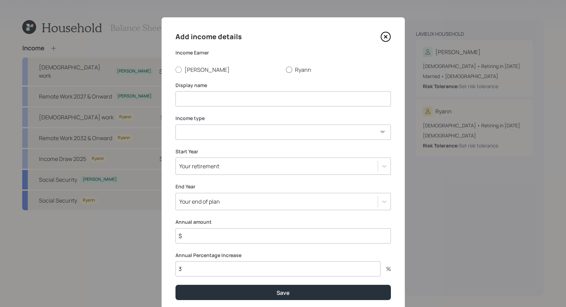
click at [289, 68] on div at bounding box center [289, 70] width 6 height 6
click at [286, 69] on input "Ryann" at bounding box center [285, 69] width 0 height 0
radio input "true"
click at [280, 100] on input at bounding box center [282, 98] width 215 height 15
type input "Income Draw"
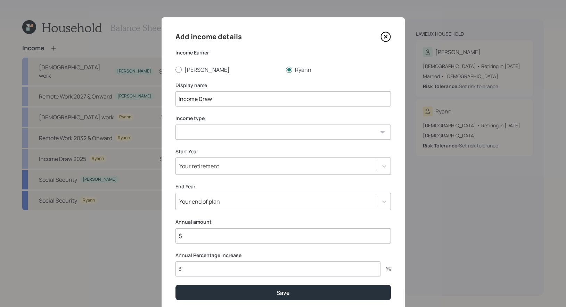
click at [257, 130] on select "[DEMOGRAPHIC_DATA] work [DEMOGRAPHIC_DATA] work Self employment Other" at bounding box center [282, 132] width 215 height 15
select select "self_employment"
click at [175, 125] on select "[DEMOGRAPHIC_DATA] work [DEMOGRAPHIC_DATA] work Self employment Other" at bounding box center [282, 132] width 215 height 15
click at [236, 163] on div "Your retirement" at bounding box center [277, 166] width 202 height 12
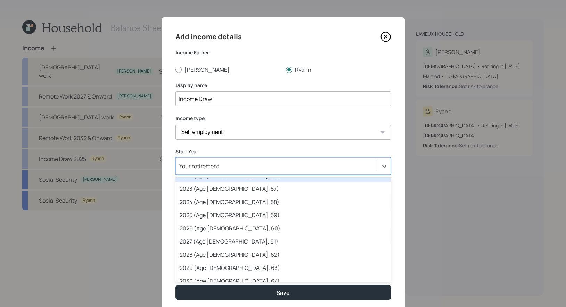
scroll to position [56, 0]
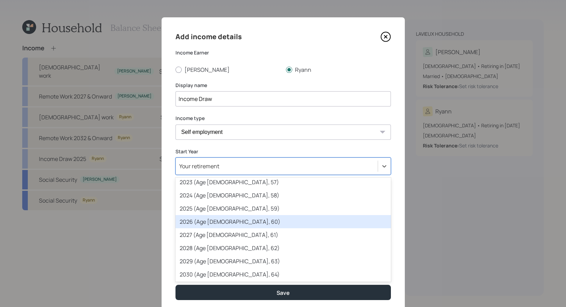
click at [231, 223] on div "2026 (Age [DEMOGRAPHIC_DATA], 60)" at bounding box center [282, 221] width 215 height 13
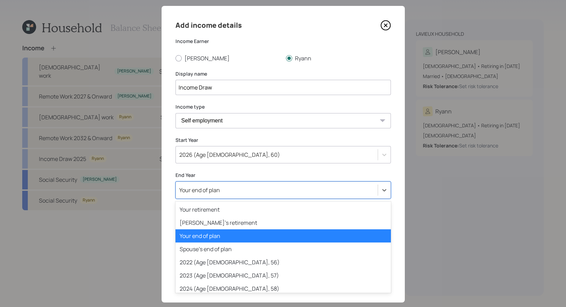
click at [222, 200] on div "Add income details Income Earner [PERSON_NAME] Display name Income Draw Income …" at bounding box center [282, 154] width 243 height 297
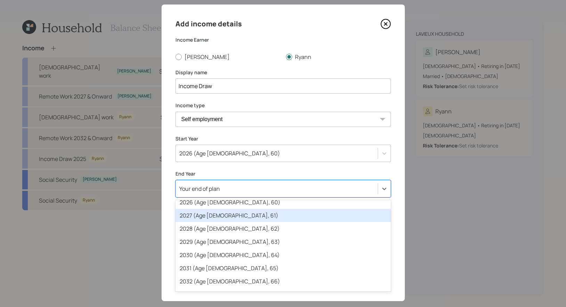
scroll to position [115, 0]
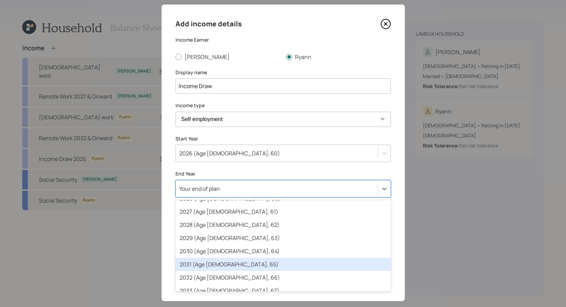
click at [224, 262] on div "2031 (Age [DEMOGRAPHIC_DATA], 65)" at bounding box center [282, 264] width 215 height 13
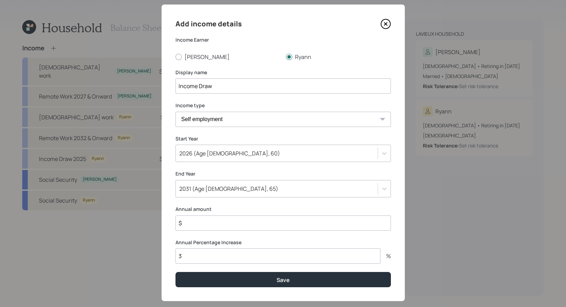
click at [212, 228] on input "$" at bounding box center [282, 223] width 215 height 15
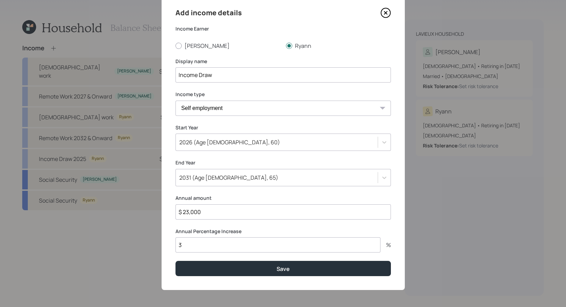
type input "$ 23,000"
click at [237, 76] on input "Income Draw" at bounding box center [282, 74] width 215 height 15
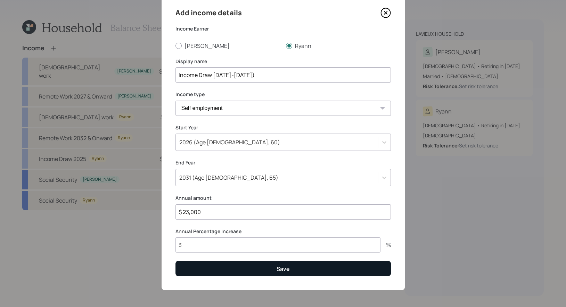
type input "Income Draw [DATE]-[DATE])"
click at [194, 269] on button "Save" at bounding box center [282, 268] width 215 height 15
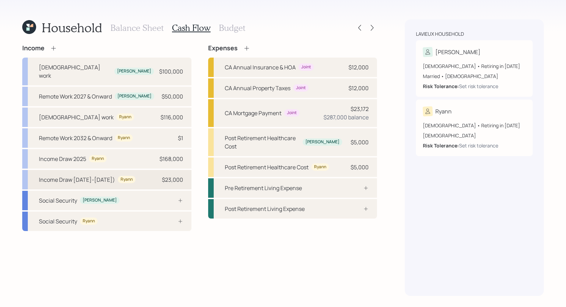
click at [85, 176] on div "Income Draw [DATE]-[DATE])" at bounding box center [77, 180] width 76 height 8
select select "self_employment"
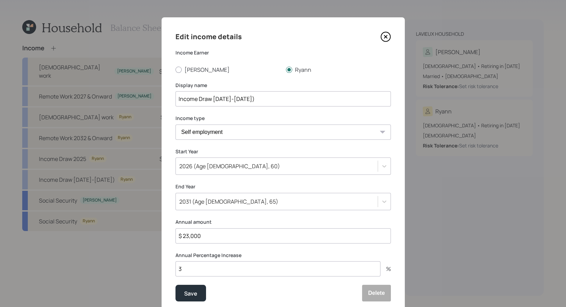
click at [212, 100] on input "Income Draw [DATE]-[DATE])" at bounding box center [282, 98] width 215 height 15
type input "Income Draw ([DATE]-[DATE])"
click at [190, 287] on button "Save" at bounding box center [190, 293] width 31 height 17
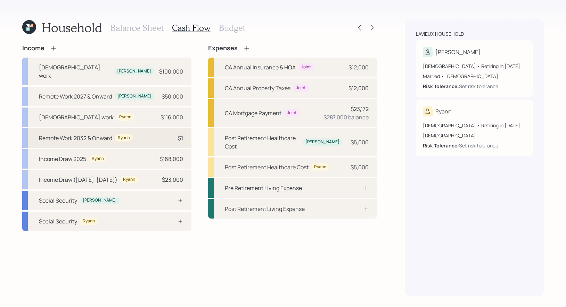
click at [150, 130] on div "Remote Work 2032 & Onward Ryann $1" at bounding box center [106, 137] width 169 height 19
select select "part_time"
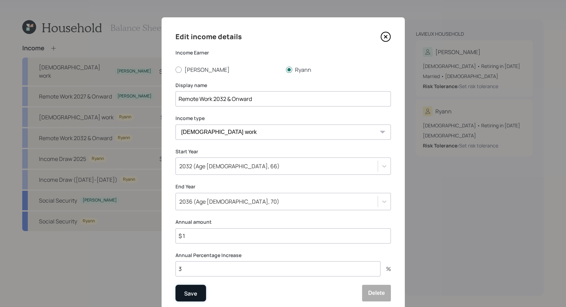
click at [193, 293] on div "Save" at bounding box center [190, 293] width 13 height 9
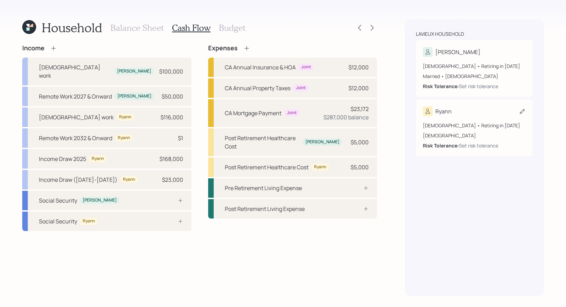
click at [521, 112] on icon at bounding box center [521, 111] width 7 height 7
select select "[DEMOGRAPHIC_DATA]"
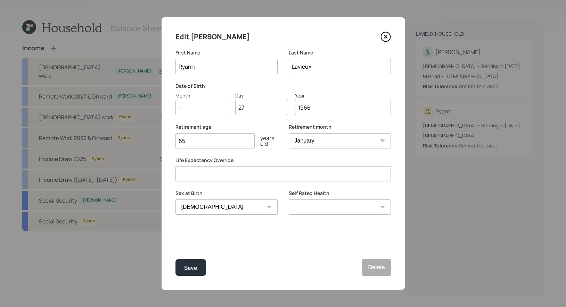
click at [306, 83] on label "Date of Birth" at bounding box center [282, 86] width 215 height 7
click at [207, 145] on input "65" at bounding box center [214, 140] width 79 height 15
type input "60"
click at [341, 144] on select "January February March April May June July August September October November De…" at bounding box center [340, 140] width 102 height 15
select select "11"
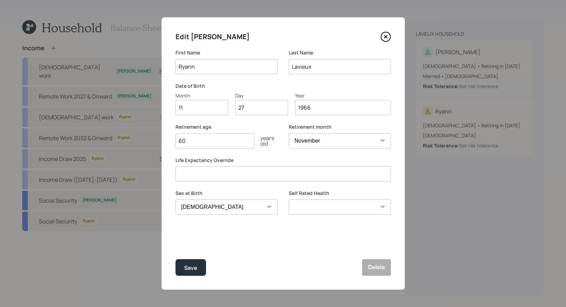
click at [289, 133] on select "January February March April May June July August September October November De…" at bounding box center [340, 140] width 102 height 15
click at [194, 268] on div "Save" at bounding box center [190, 268] width 13 height 9
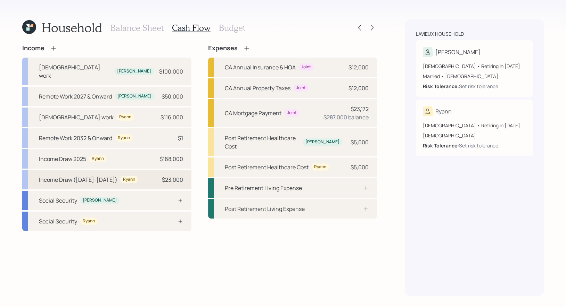
click at [82, 176] on div "Income Draw ([DATE]-[DATE])" at bounding box center [78, 180] width 78 height 8
select select "self_employment"
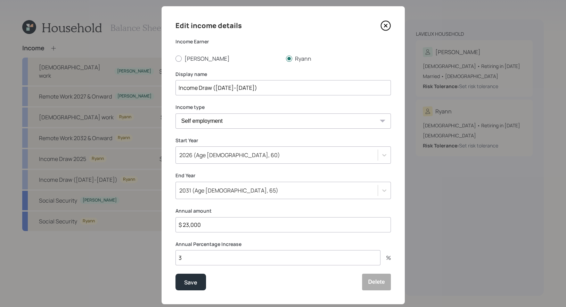
click at [229, 199] on div "2031 (Age [DEMOGRAPHIC_DATA], 65)" at bounding box center [282, 190] width 215 height 17
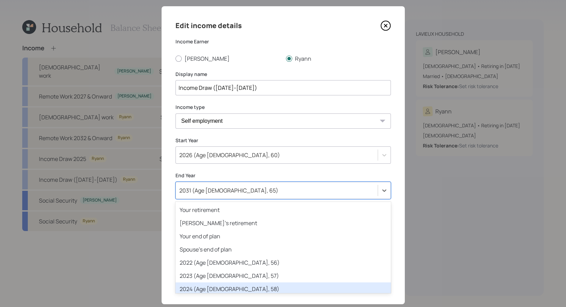
scroll to position [87, 0]
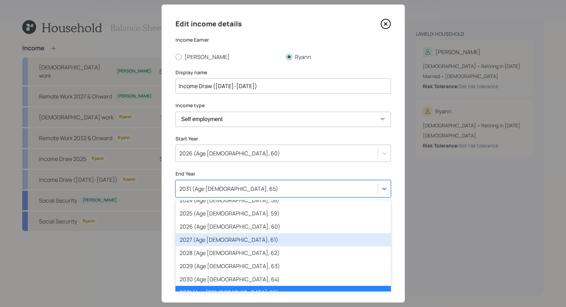
click at [228, 235] on div "2027 (Age [DEMOGRAPHIC_DATA], 61)" at bounding box center [282, 239] width 215 height 13
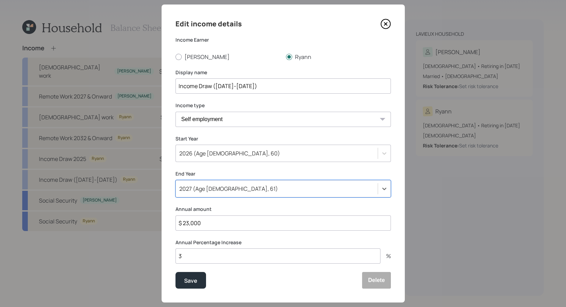
click at [240, 84] on input "Income Draw ([DATE]-[DATE])" at bounding box center [282, 85] width 215 height 15
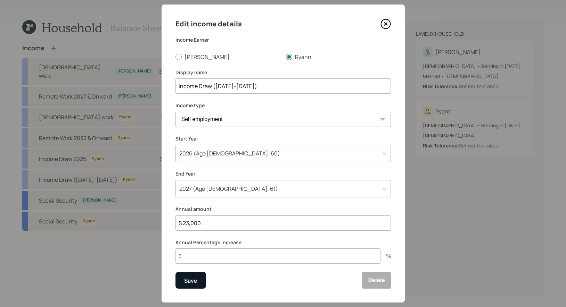
type input "Income Draw ([DATE]-[DATE])"
click at [187, 281] on div "Save" at bounding box center [190, 280] width 13 height 9
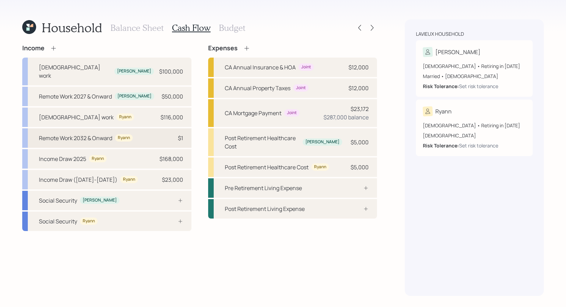
click at [92, 134] on div "Remote Work 2032 & Onward" at bounding box center [75, 138] width 73 height 8
select select "part_time"
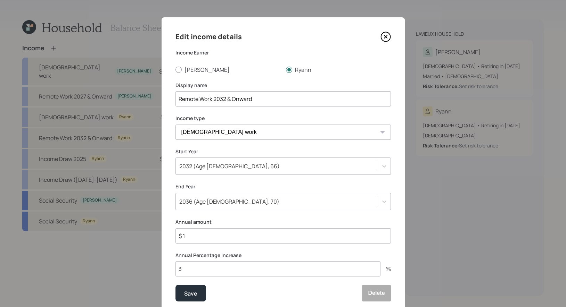
click at [269, 168] on div "2032 (Age [DEMOGRAPHIC_DATA], 66)" at bounding box center [277, 166] width 202 height 12
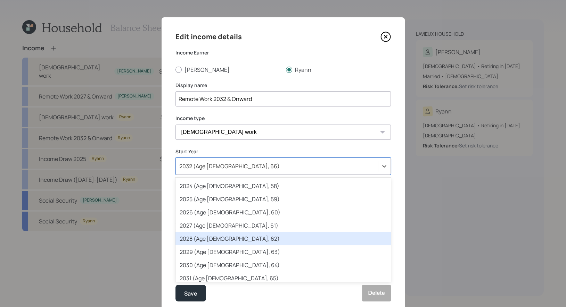
scroll to position [61, 0]
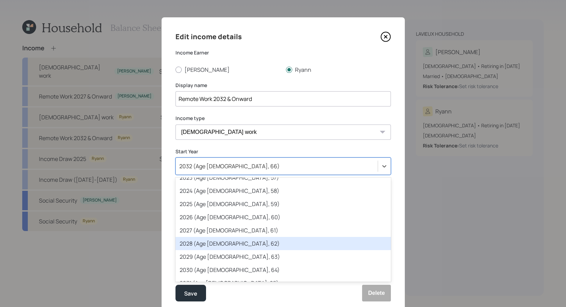
click at [270, 245] on div "2028 (Age [DEMOGRAPHIC_DATA], 62)" at bounding box center [282, 243] width 215 height 13
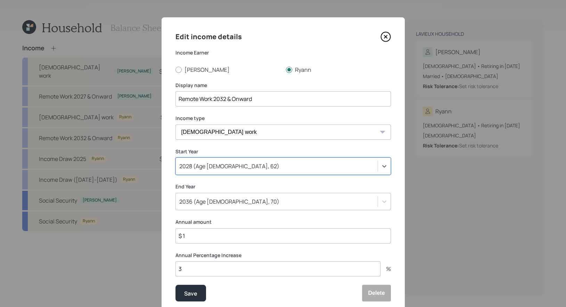
scroll to position [13, 0]
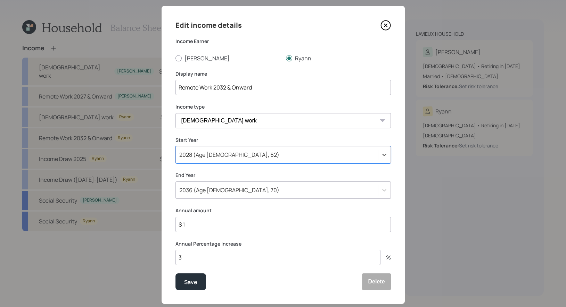
click at [199, 199] on div "2036 (Age [DEMOGRAPHIC_DATA], 70)" at bounding box center [282, 190] width 215 height 17
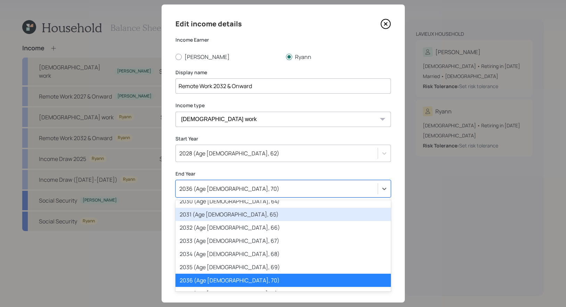
scroll to position [166, 0]
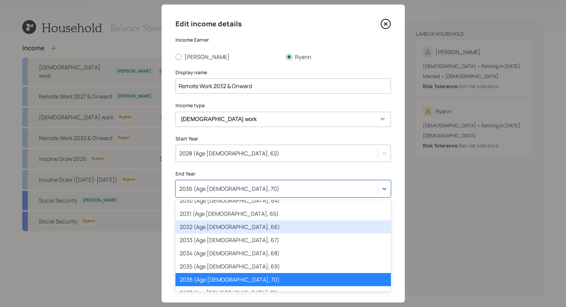
click at [229, 229] on div "2032 (Age [DEMOGRAPHIC_DATA], 66)" at bounding box center [282, 226] width 215 height 13
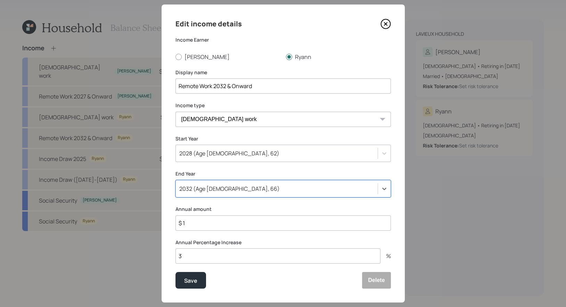
click at [192, 225] on input "$ 1" at bounding box center [282, 223] width 215 height 15
click at [225, 87] on input "Remote Work 2032 & Onward" at bounding box center [282, 85] width 215 height 15
type input "Remote Work 2028 & Onward"
click at [234, 203] on div "Edit income details Income Earner [PERSON_NAME] Display name Remote Work 2028 &…" at bounding box center [282, 154] width 243 height 298
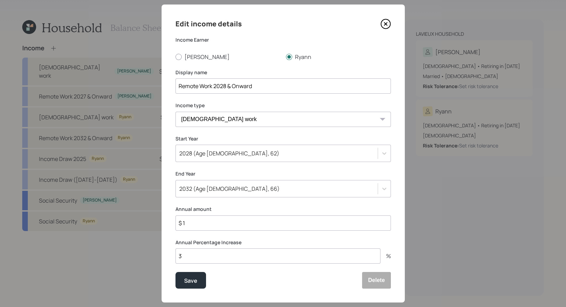
click at [196, 226] on input "$ 1" at bounding box center [282, 223] width 215 height 15
type input "$ 25,000"
click at [197, 279] on button "Save" at bounding box center [190, 280] width 31 height 17
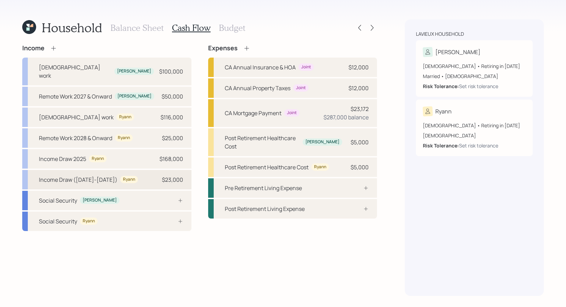
click at [66, 176] on div "Income Draw ([DATE]-[DATE])" at bounding box center [78, 180] width 78 height 8
select select "self_employment"
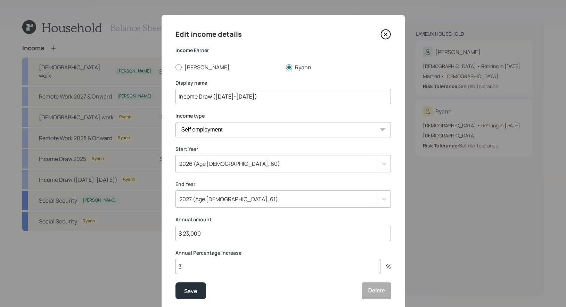
scroll to position [4, 0]
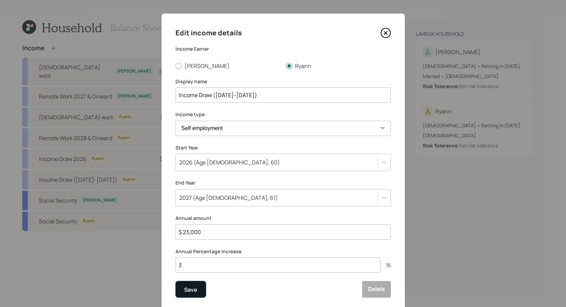
click at [194, 291] on div "Save" at bounding box center [190, 289] width 13 height 9
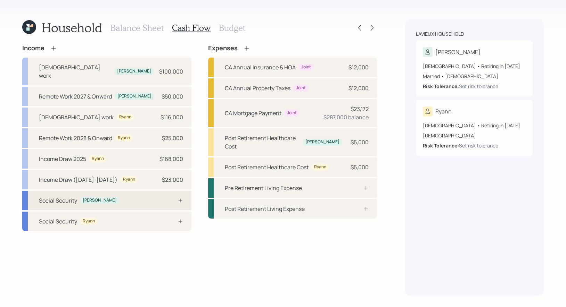
click at [165, 195] on div "Social Security [PERSON_NAME]" at bounding box center [106, 200] width 169 height 19
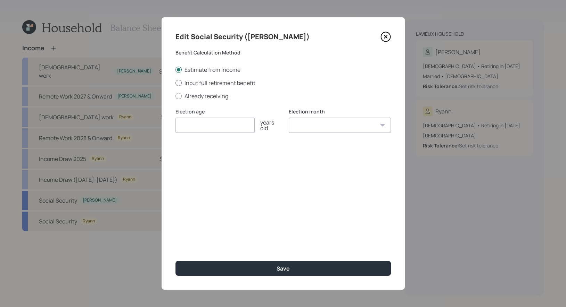
click at [178, 81] on div at bounding box center [178, 83] width 6 height 6
click at [175, 83] on input "Input full retirement benefit" at bounding box center [175, 83] width 0 height 0
radio input "true"
click at [193, 127] on input "number" at bounding box center [214, 125] width 79 height 15
type input "70"
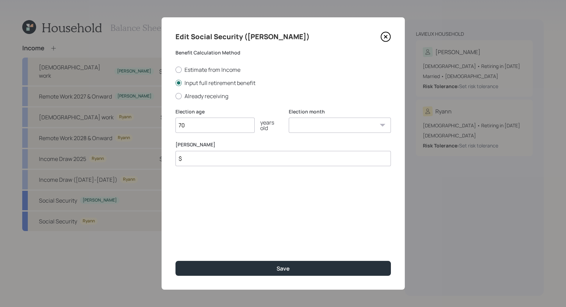
click at [295, 128] on select "January February March April May June July August September October November De…" at bounding box center [340, 125] width 102 height 15
select select "9"
click at [289, 118] on select "January February March April May June July August September October November De…" at bounding box center [340, 125] width 102 height 15
click at [231, 158] on input "$" at bounding box center [282, 158] width 215 height 15
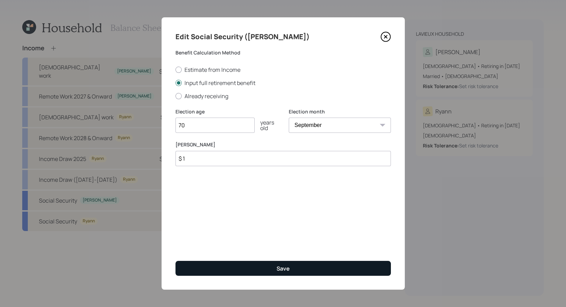
type input "$ 1"
click at [225, 267] on button "Save" at bounding box center [282, 268] width 215 height 15
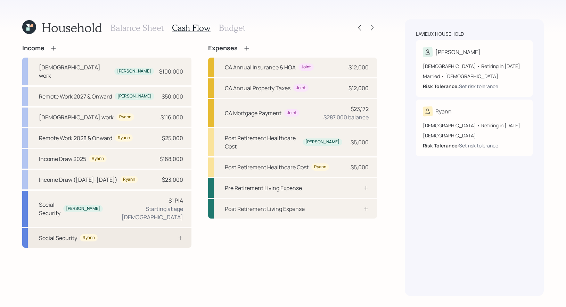
click at [102, 228] on div "Social Security [PERSON_NAME]" at bounding box center [106, 237] width 169 height 19
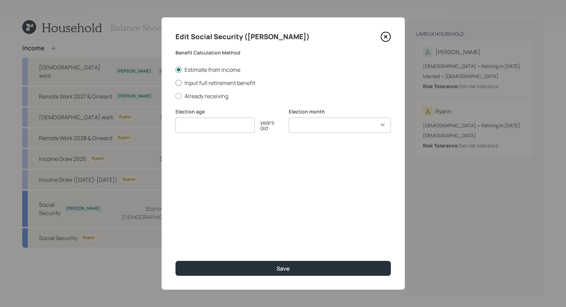
click at [178, 83] on div at bounding box center [178, 83] width 6 height 6
click at [175, 83] on input "Input full retirement benefit" at bounding box center [175, 83] width 0 height 0
radio input "true"
click at [187, 129] on input "number" at bounding box center [214, 125] width 79 height 15
type input "70"
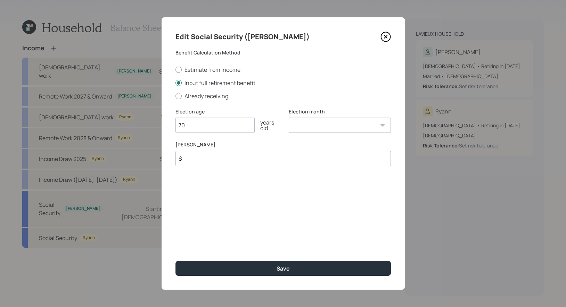
click at [323, 125] on select "January February March April May June July August September October November De…" at bounding box center [340, 125] width 102 height 15
select select "11"
click at [289, 118] on select "January February March April May June July August September October November De…" at bounding box center [340, 125] width 102 height 15
click at [209, 161] on input "$" at bounding box center [282, 158] width 215 height 15
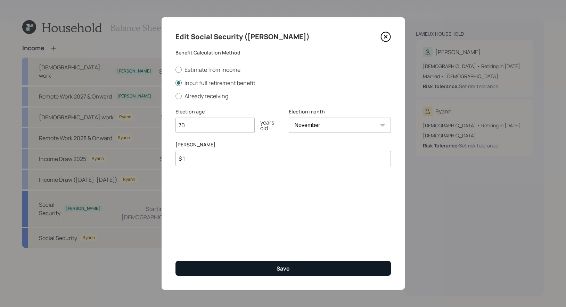
type input "$ 1"
click at [218, 268] on button "Save" at bounding box center [282, 268] width 215 height 15
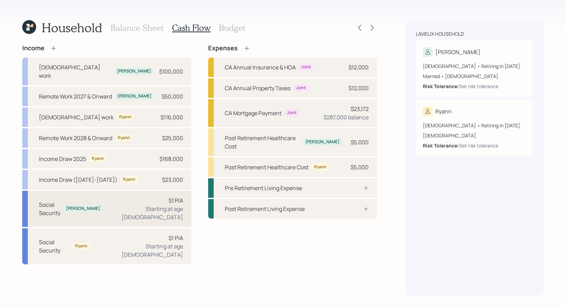
click at [112, 199] on div "Social Security [PERSON_NAME] $1 PIA Starting at age [DEMOGRAPHIC_DATA]" at bounding box center [106, 209] width 169 height 36
select select "9"
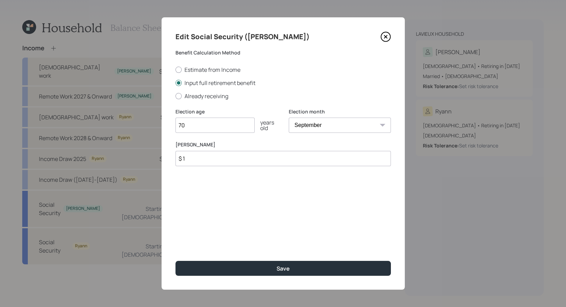
click at [217, 162] on input "$ 1" at bounding box center [282, 158] width 215 height 15
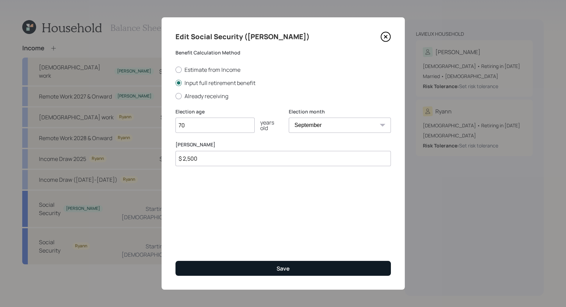
type input "$ 2,500"
click at [250, 269] on button "Save" at bounding box center [282, 268] width 215 height 15
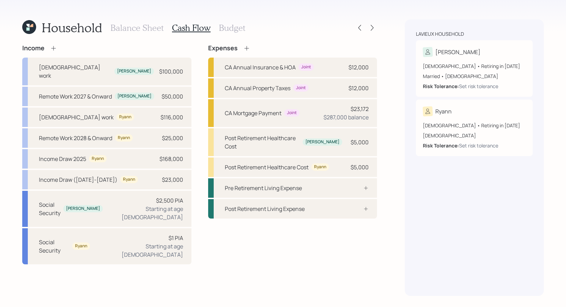
click at [209, 243] on div "Income [DEMOGRAPHIC_DATA] work [PERSON_NAME] $100,000 Remote Work 2027 & Onward…" at bounding box center [199, 170] width 354 height 252
click at [143, 234] on div "$1 PIA Starting at age [DEMOGRAPHIC_DATA]" at bounding box center [138, 246] width 87 height 25
select select "11"
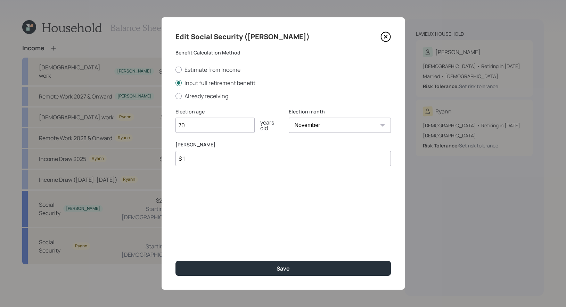
click at [194, 159] on input "$ 1" at bounding box center [282, 158] width 215 height 15
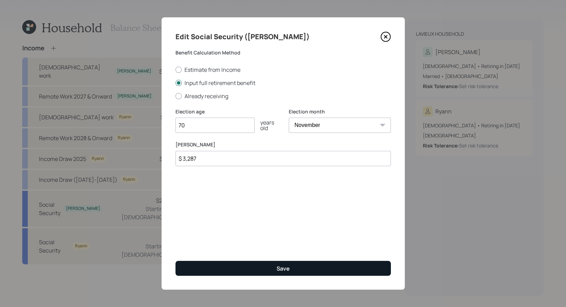
type input "$ 3,287"
click at [210, 268] on button "Save" at bounding box center [282, 268] width 215 height 15
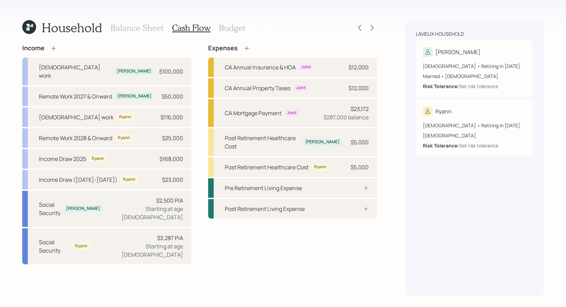
click at [29, 24] on icon at bounding box center [29, 27] width 14 height 14
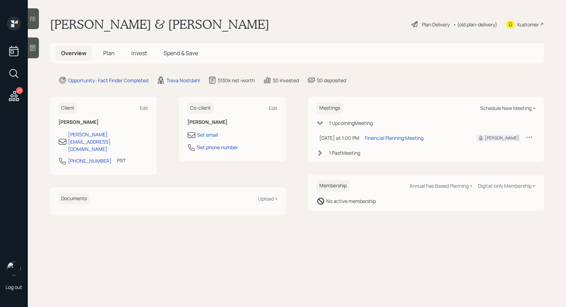
click at [519, 105] on div "Schedule New Meeting +" at bounding box center [507, 108] width 55 height 7
select select "8b79112e-3cfb-44f9-89e7-15267fe946c1"
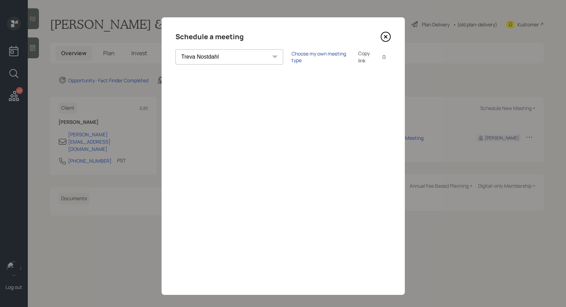
click at [295, 56] on div "Choose my own meeting type" at bounding box center [320, 56] width 58 height 13
click at [386, 35] on icon at bounding box center [385, 37] width 10 height 10
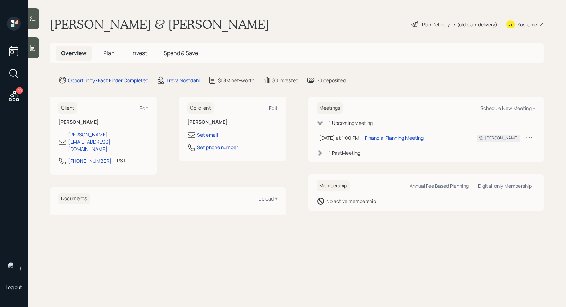
click at [110, 53] on span "Plan" at bounding box center [108, 53] width 11 height 8
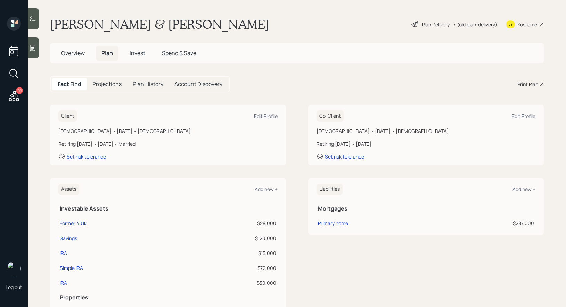
click at [15, 73] on icon at bounding box center [14, 73] width 12 height 12
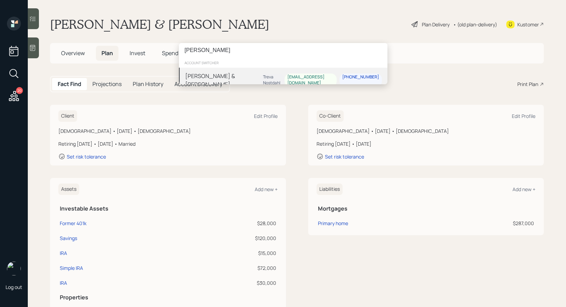
type input "[PERSON_NAME]"
click at [225, 77] on div "[PERSON_NAME] & [PERSON_NAME]" at bounding box center [222, 80] width 75 height 17
